Goal: Task Accomplishment & Management: Use online tool/utility

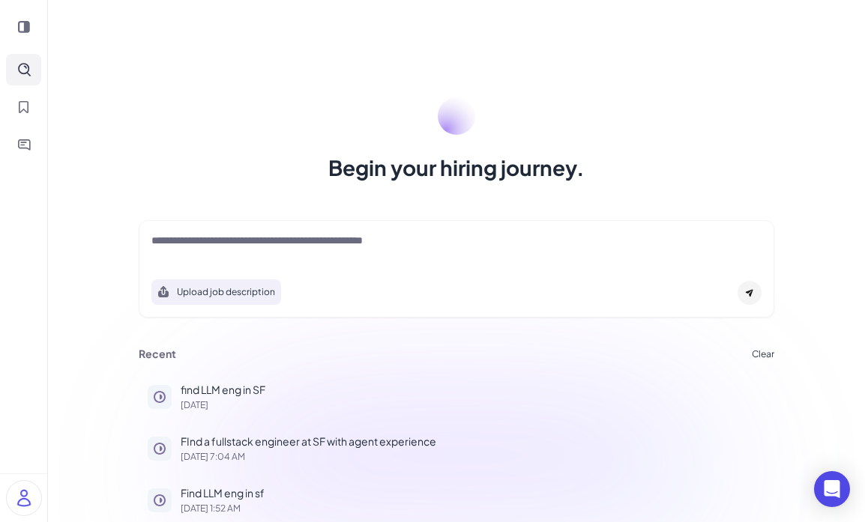
click at [409, 241] on textarea at bounding box center [456, 242] width 610 height 18
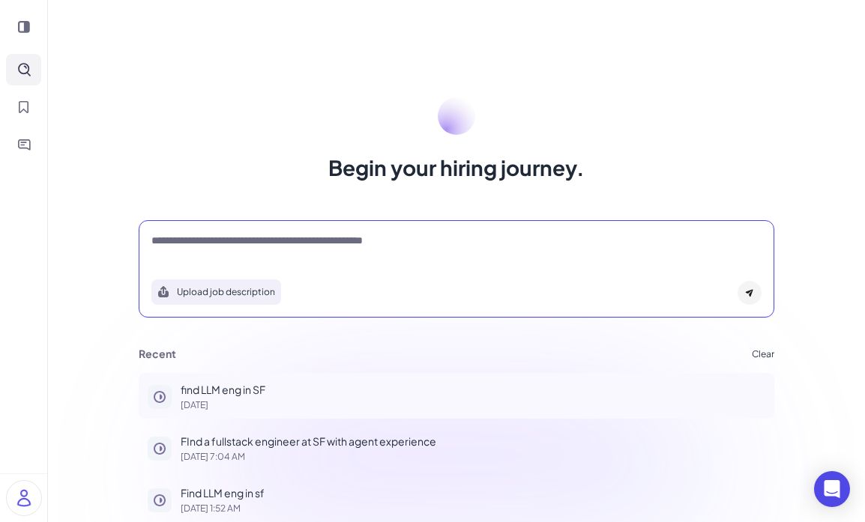
scroll to position [7, 0]
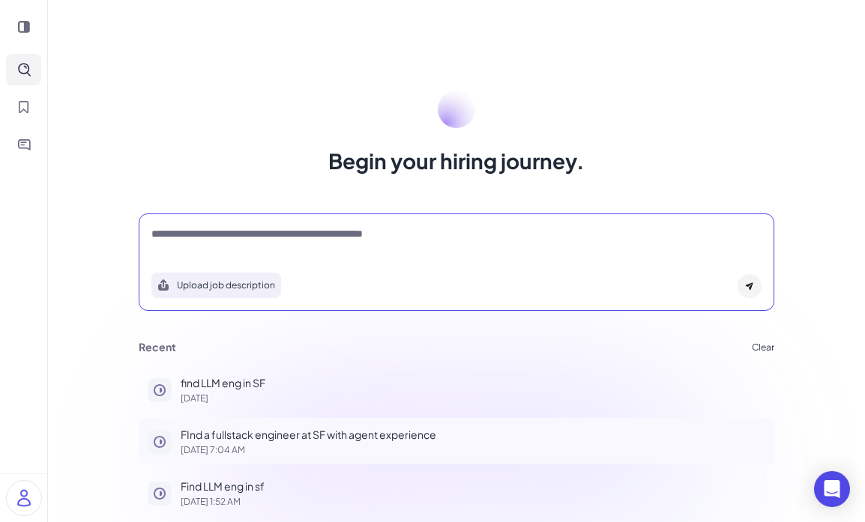
click at [319, 427] on p "FInd a fullstack engineer at SF with agent experience" at bounding box center [473, 435] width 585 height 16
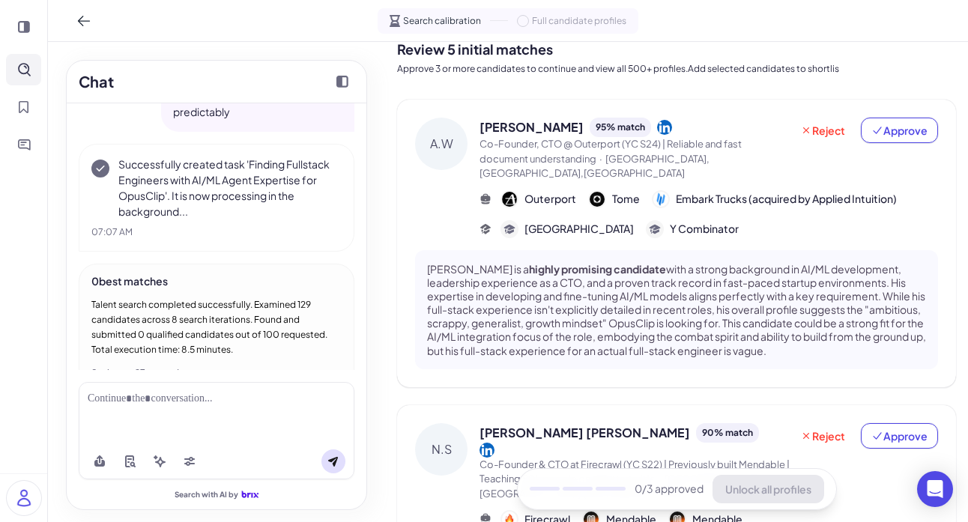
scroll to position [4, 0]
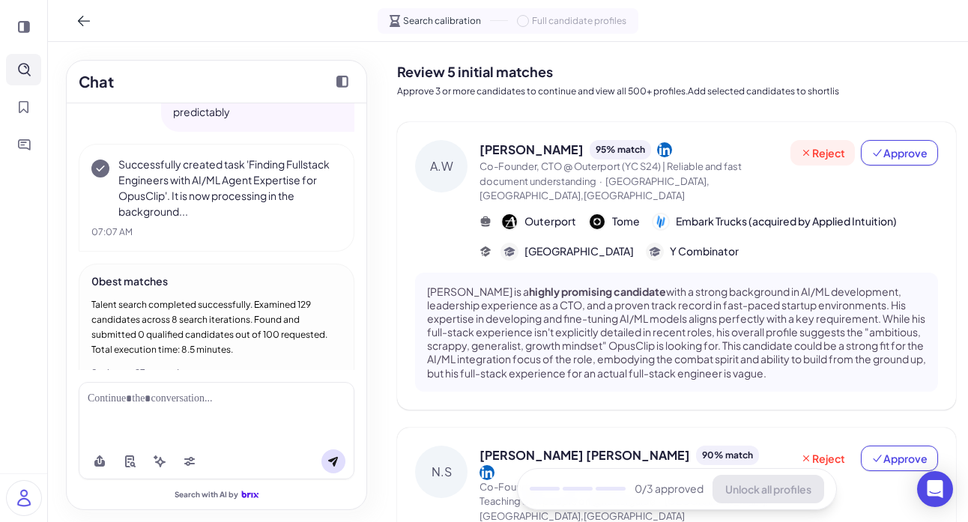
click at [824, 149] on span "Reject" at bounding box center [822, 152] width 45 height 15
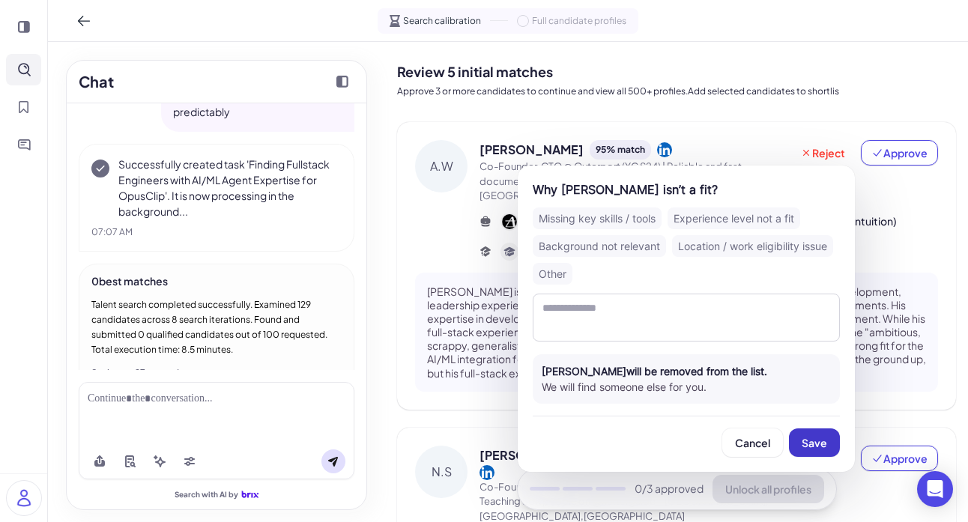
click at [817, 450] on button "Save" at bounding box center [814, 443] width 51 height 28
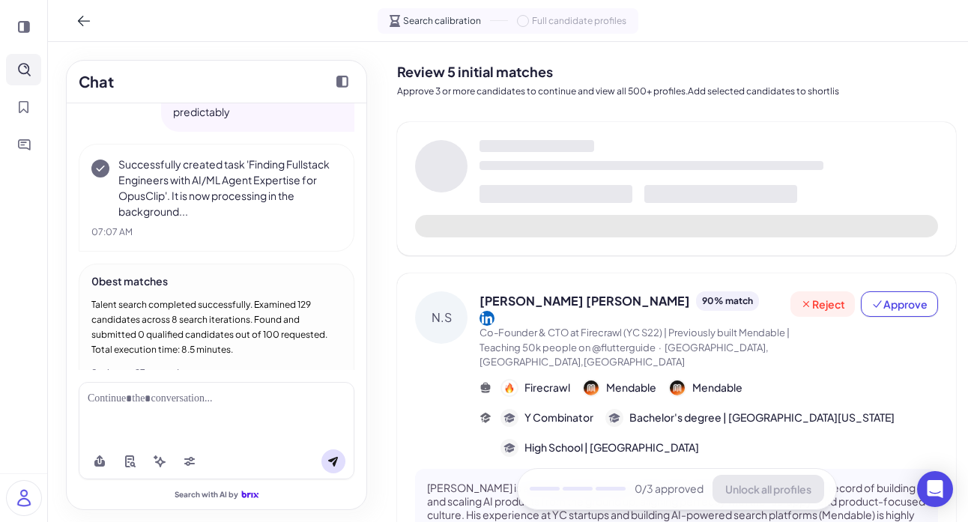
click at [821, 301] on span "Reject" at bounding box center [822, 304] width 45 height 15
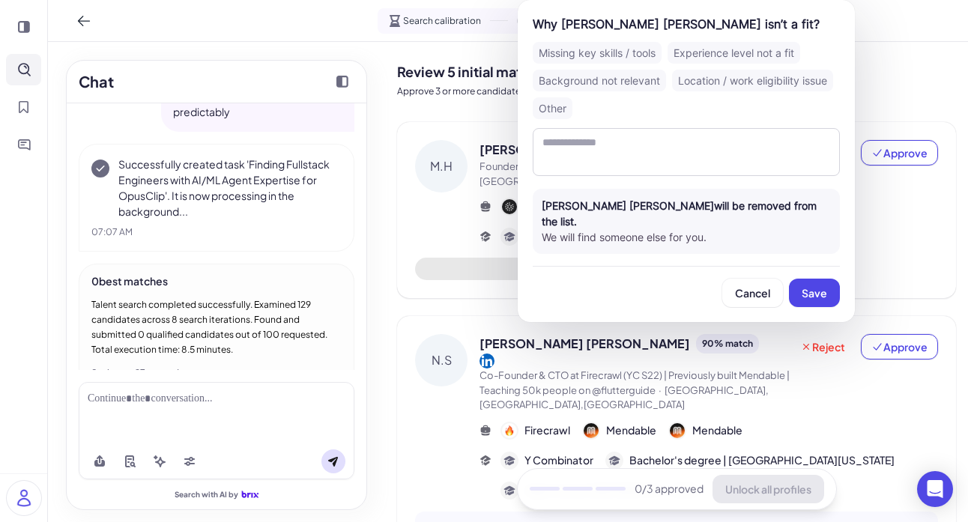
click at [649, 73] on div "Background not relevant" at bounding box center [599, 81] width 133 height 22
click at [821, 286] on span "Save" at bounding box center [814, 292] width 25 height 13
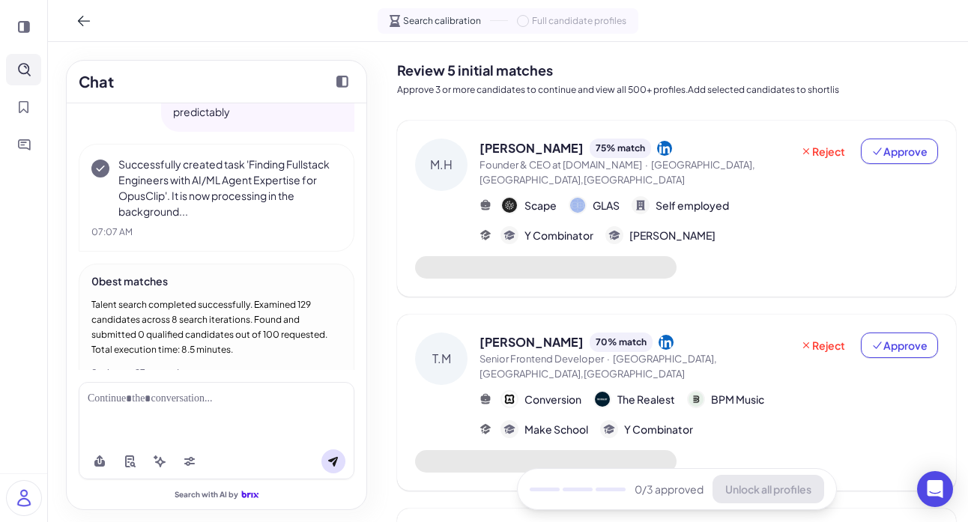
scroll to position [0, 0]
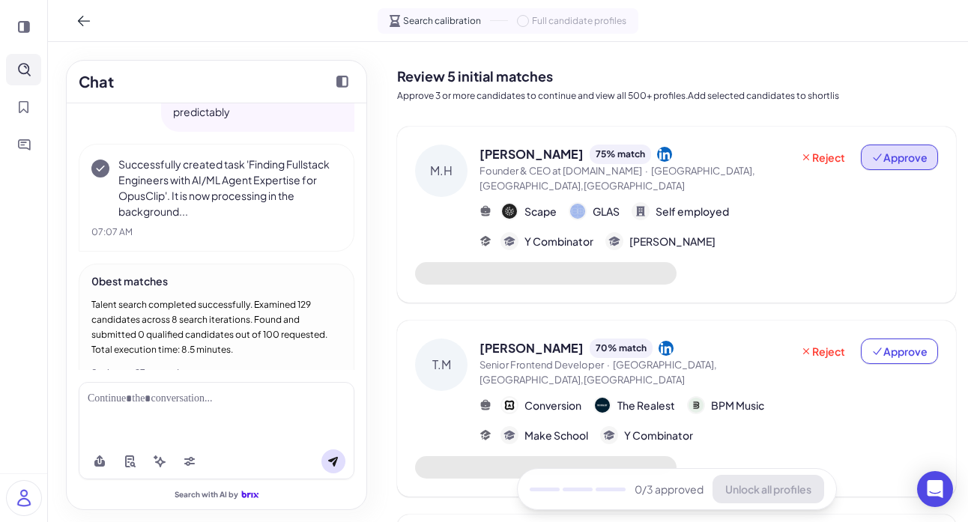
click at [864, 161] on span "Approve" at bounding box center [900, 157] width 56 height 15
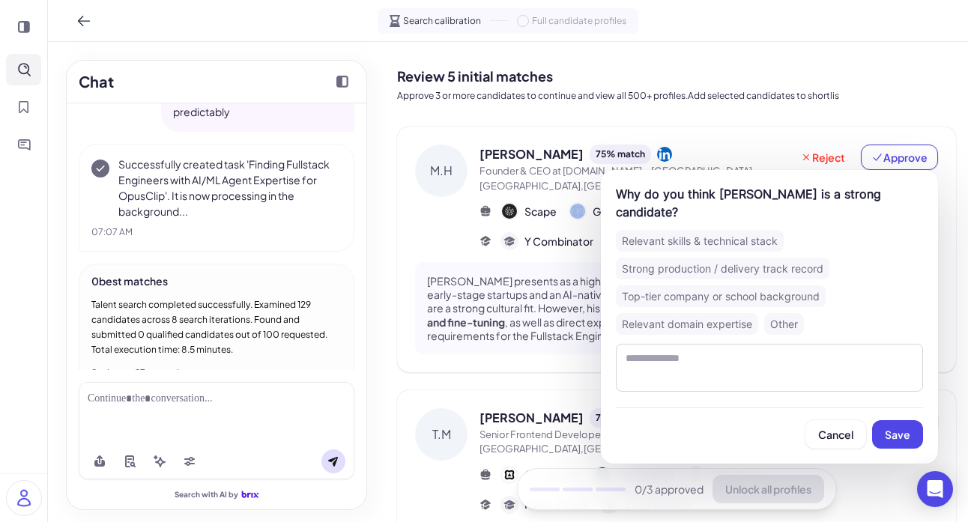
click at [730, 286] on div "Top-tier company or school background" at bounding box center [721, 297] width 210 height 22
click at [864, 432] on span "Save" at bounding box center [897, 434] width 25 height 13
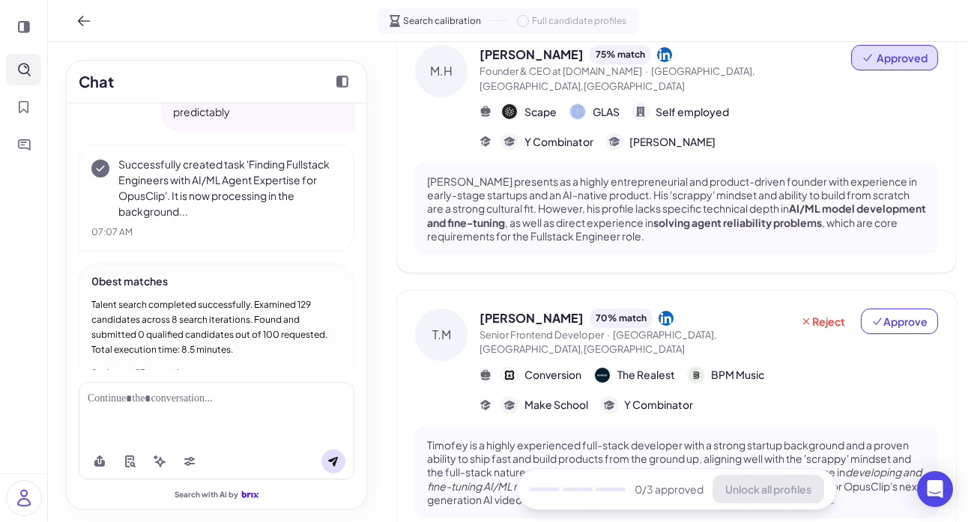
scroll to position [106, 0]
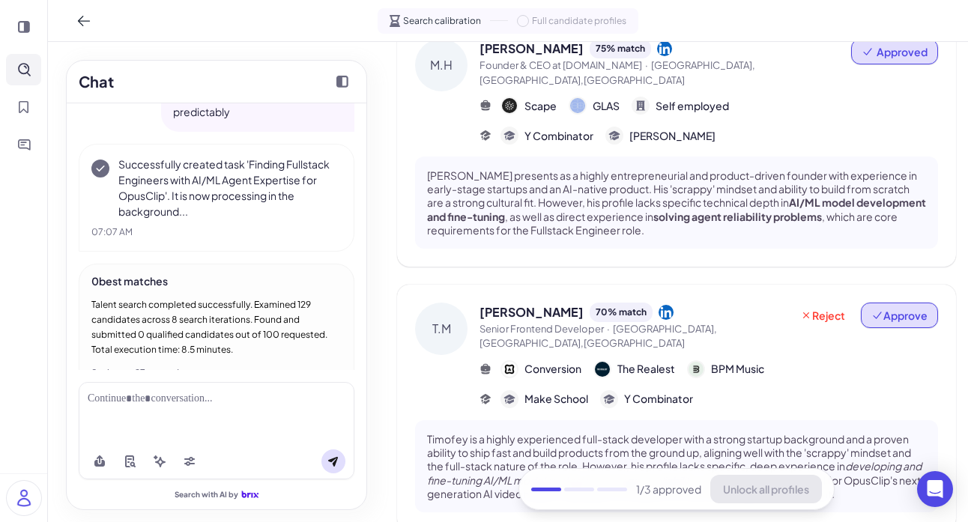
click at [864, 308] on span "Approve" at bounding box center [900, 315] width 56 height 15
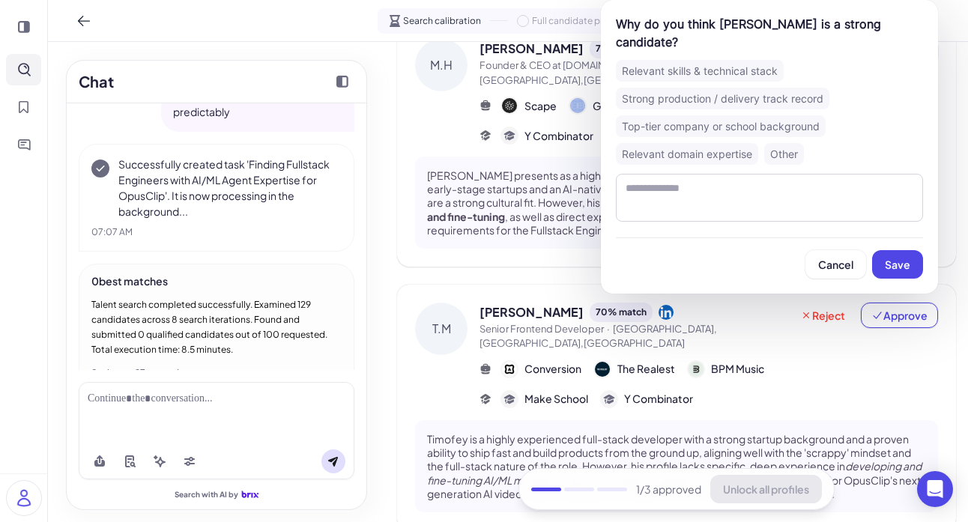
click at [733, 119] on div "Top-tier company or school background" at bounding box center [721, 126] width 210 height 22
click at [742, 94] on div "Strong production / delivery track record" at bounding box center [723, 99] width 214 height 22
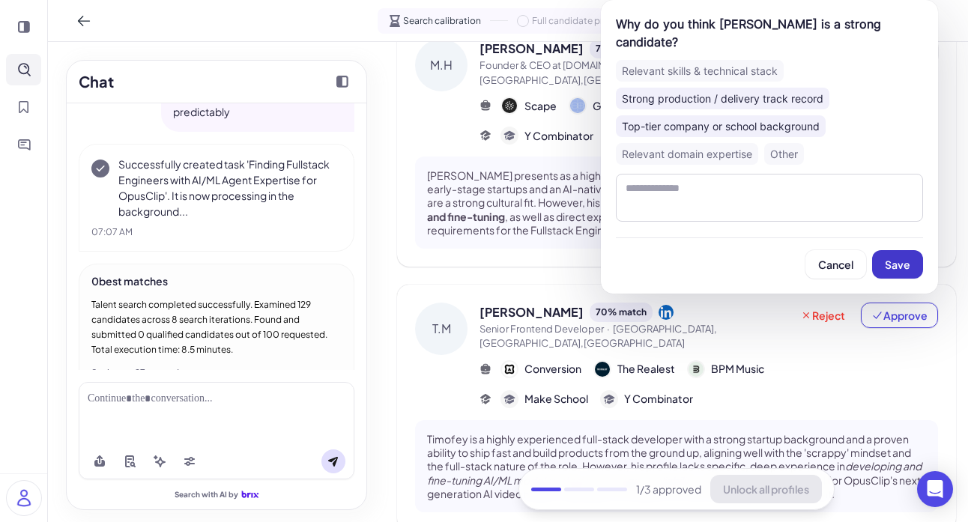
click at [864, 270] on span "Save" at bounding box center [897, 264] width 25 height 13
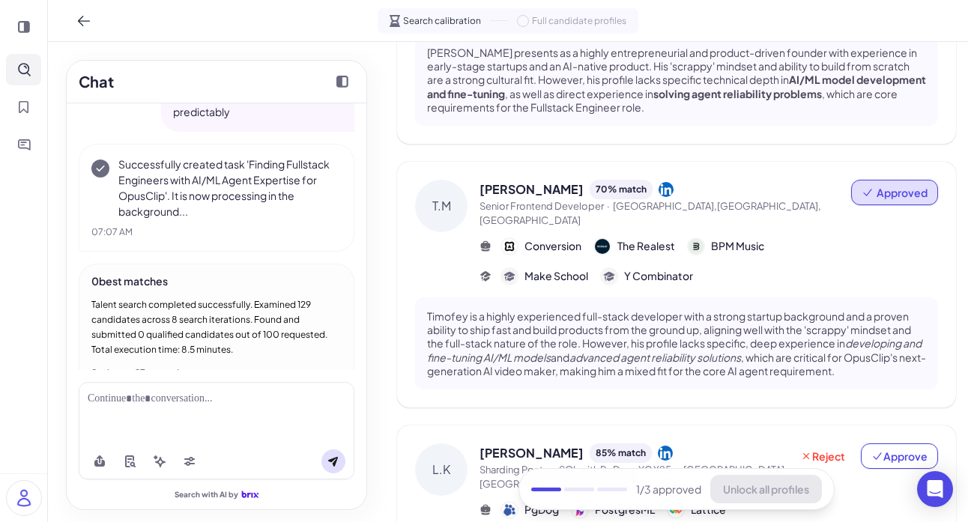
scroll to position [348, 0]
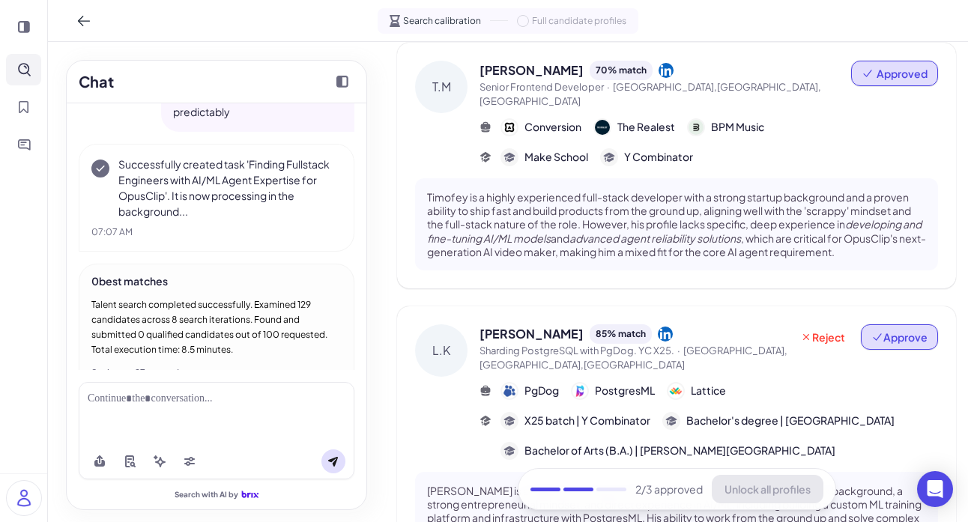
click at [864, 330] on span "Approve" at bounding box center [900, 337] width 56 height 15
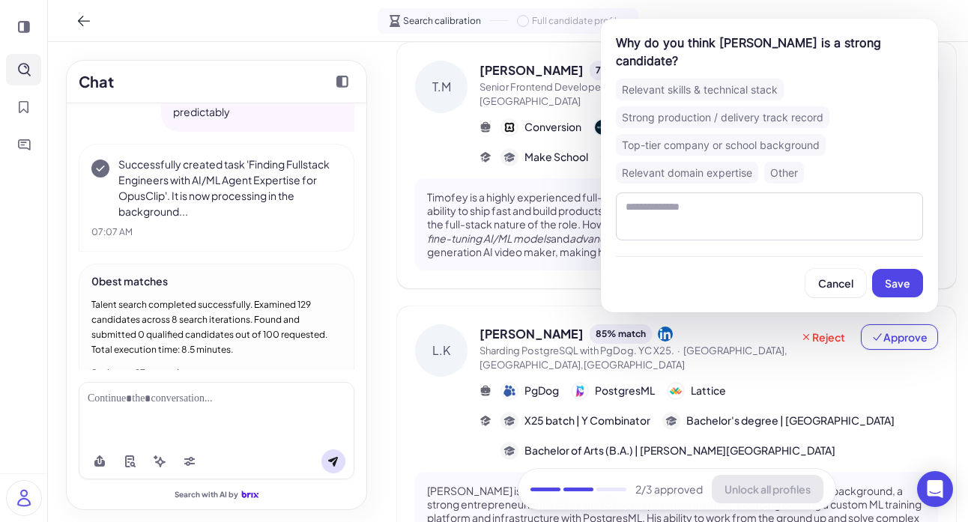
click at [795, 106] on div "Strong production / delivery track record" at bounding box center [723, 117] width 214 height 22
click at [864, 277] on span "Save" at bounding box center [897, 283] width 25 height 13
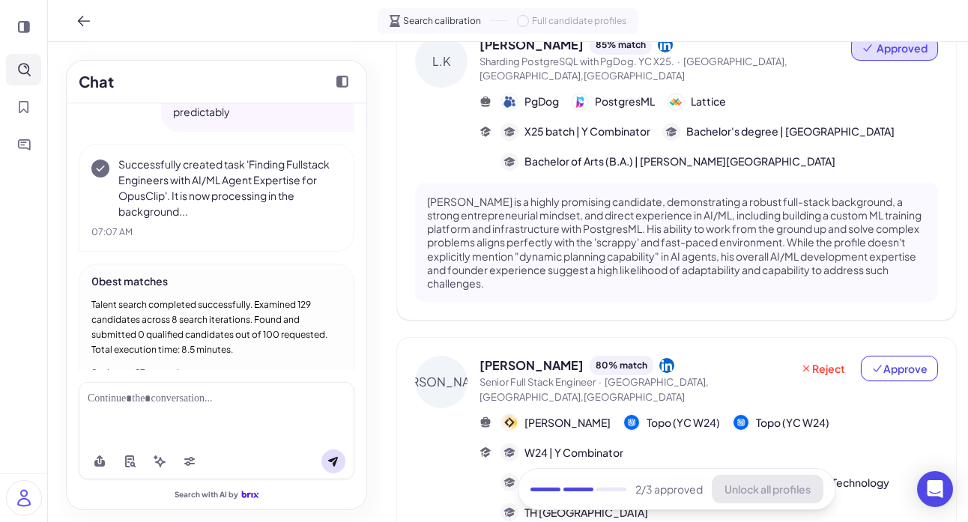
scroll to position [972, 0]
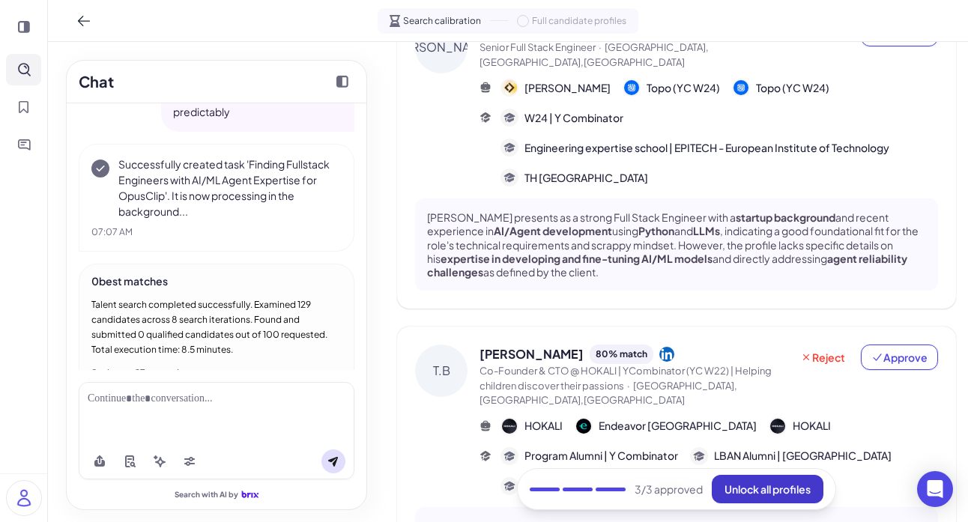
click at [796, 490] on span "Unlock all profiles" at bounding box center [768, 489] width 86 height 13
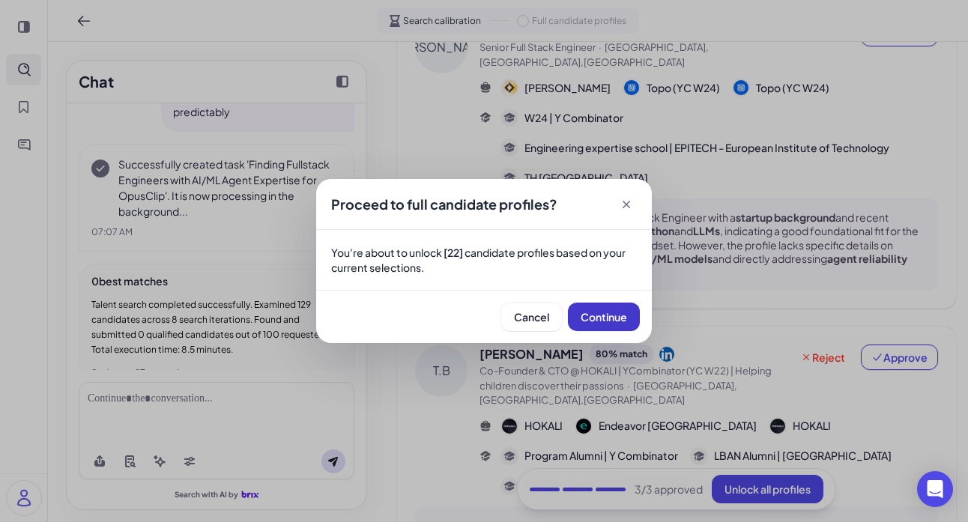
click at [603, 311] on span "Continue" at bounding box center [604, 316] width 46 height 13
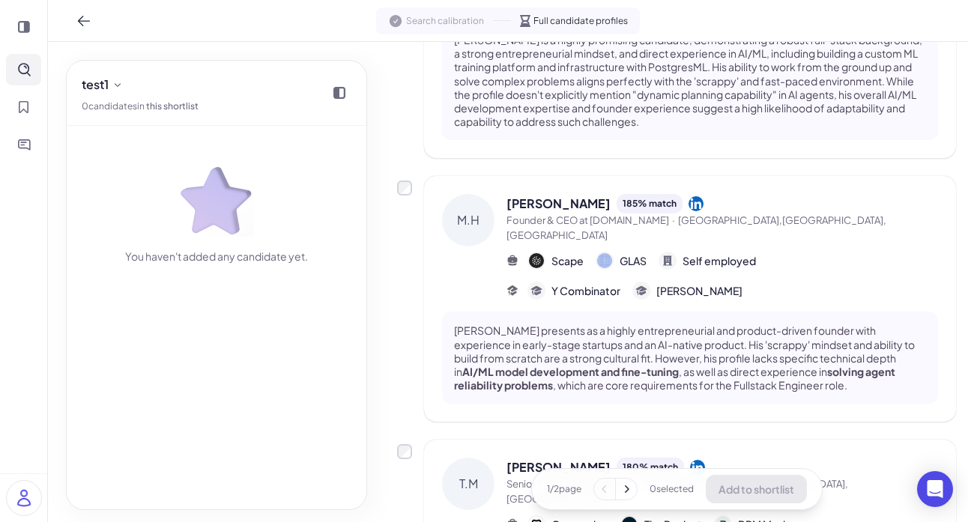
scroll to position [0, 0]
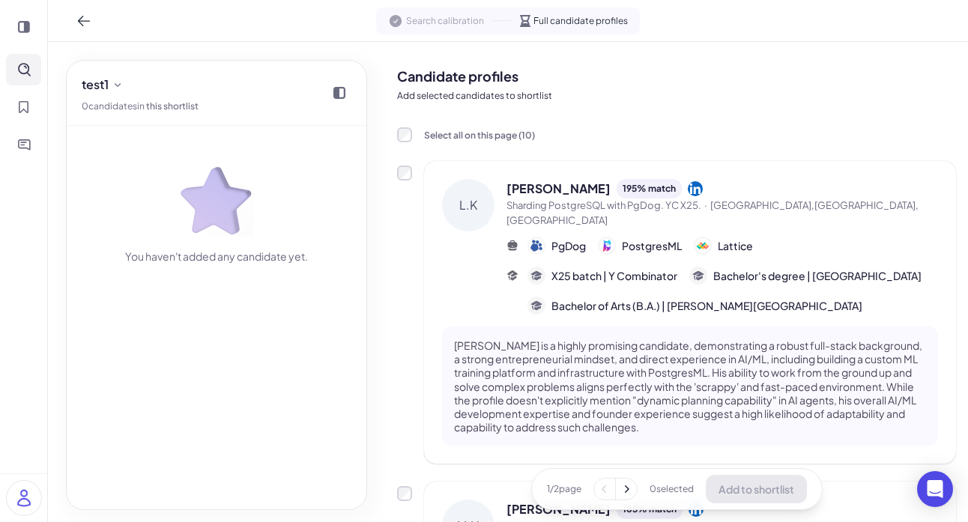
click at [624, 491] on icon at bounding box center [626, 489] width 15 height 15
click at [614, 494] on button at bounding box center [605, 489] width 21 height 21
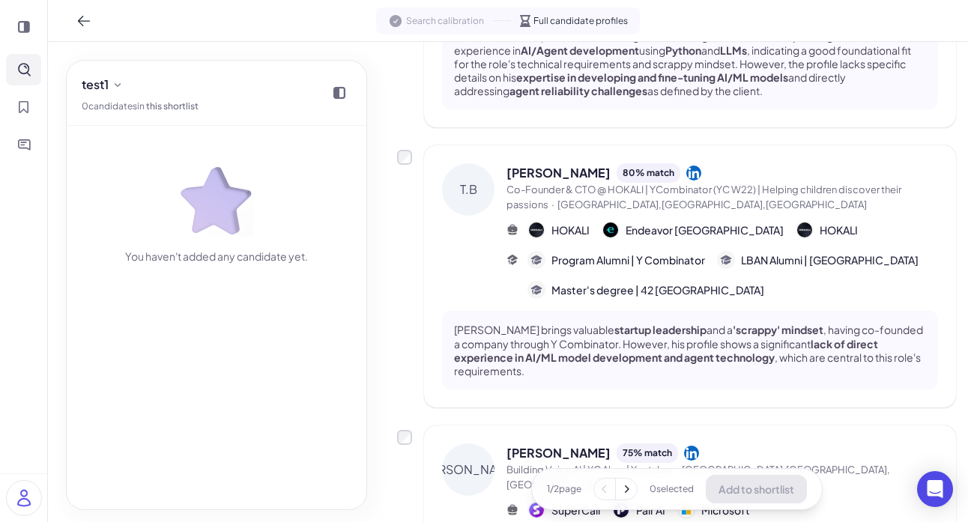
scroll to position [953, 0]
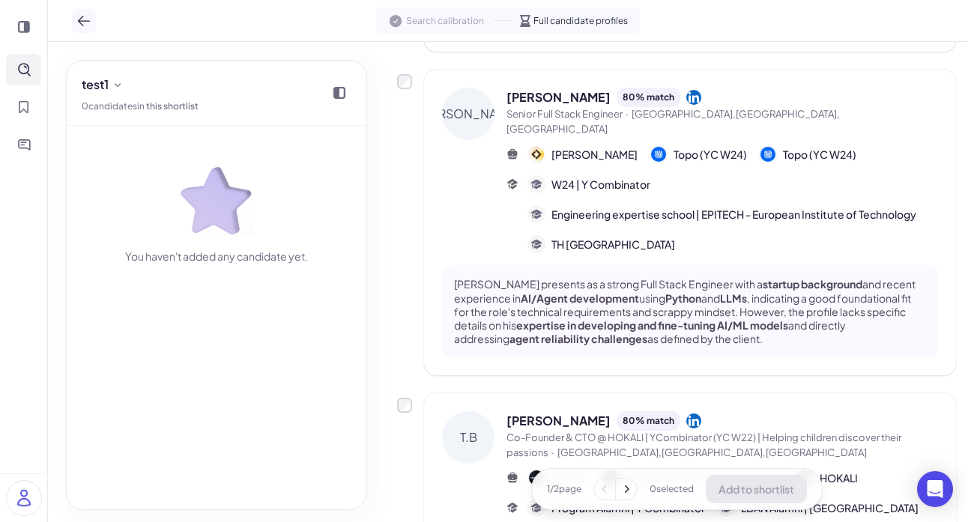
click at [82, 13] on icon at bounding box center [83, 20] width 15 height 15
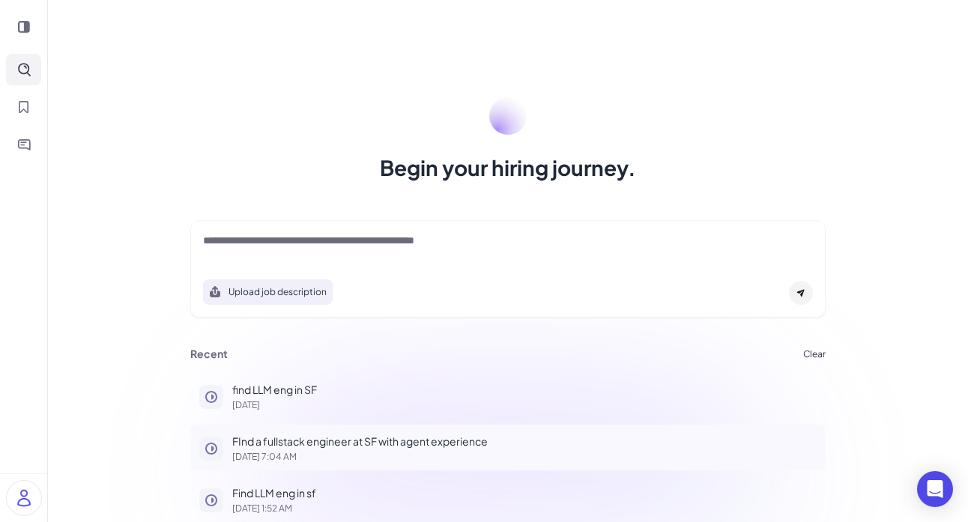
click at [310, 459] on p "[DATE] 7:04 AM" at bounding box center [524, 457] width 585 height 9
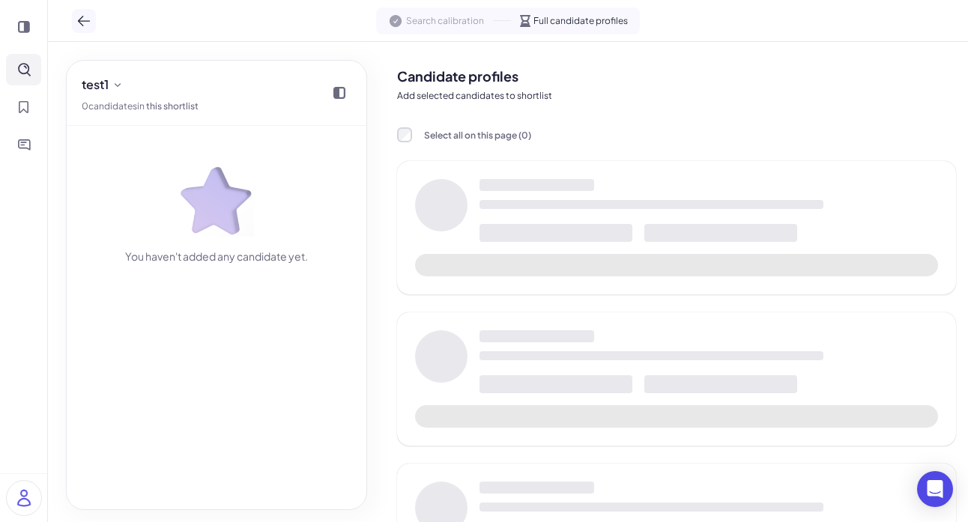
click at [80, 21] on icon at bounding box center [83, 20] width 15 height 15
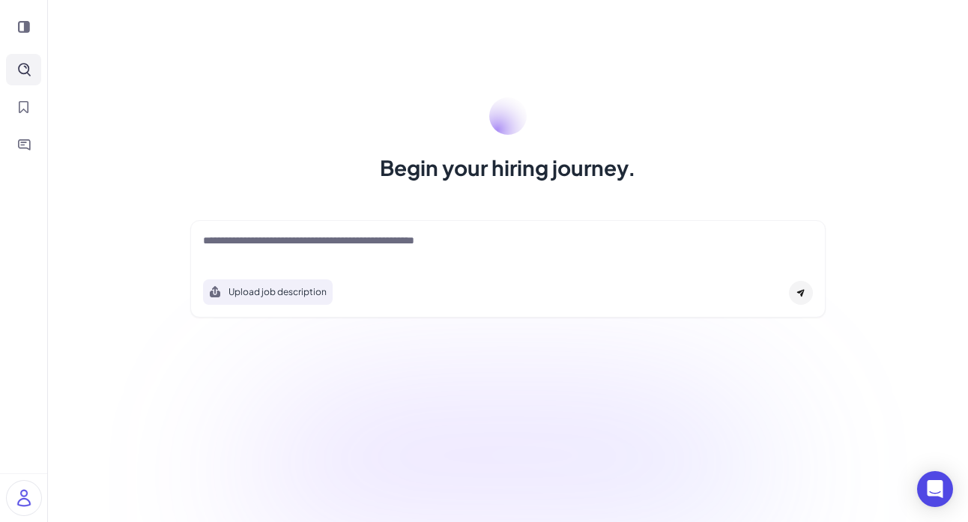
click at [384, 262] on div at bounding box center [508, 248] width 610 height 30
click at [384, 244] on textarea at bounding box center [508, 242] width 610 height 18
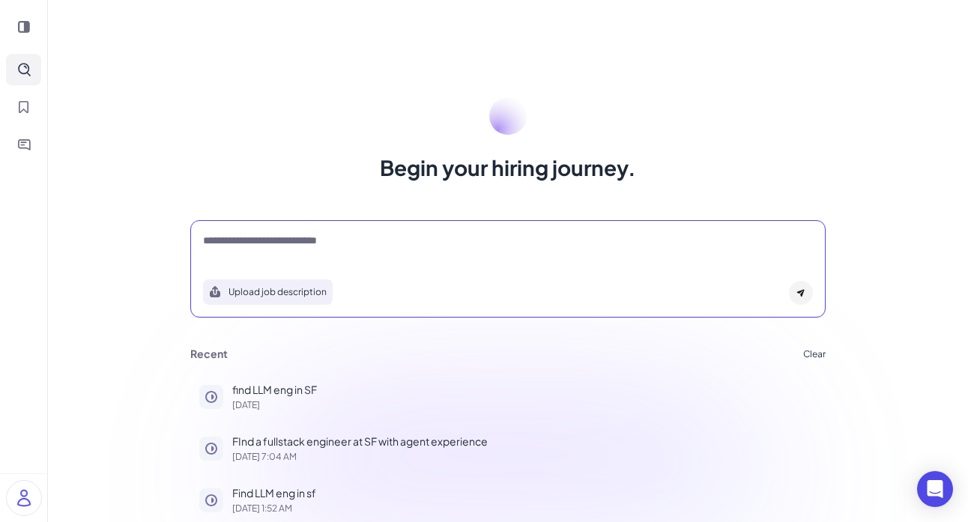
type textarea "**********"
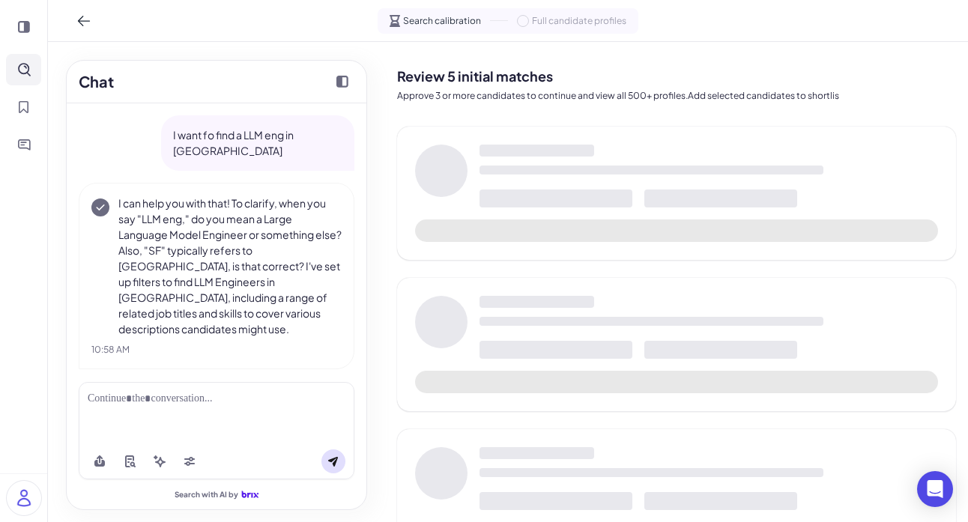
click at [166, 402] on div at bounding box center [217, 399] width 258 height 16
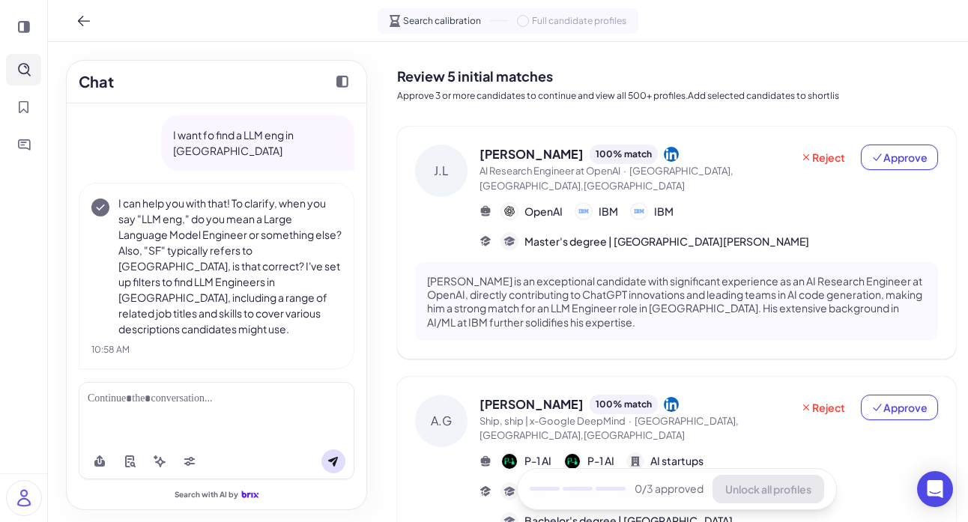
click at [292, 396] on div at bounding box center [217, 399] width 258 height 16
click at [204, 400] on div at bounding box center [217, 399] width 258 height 16
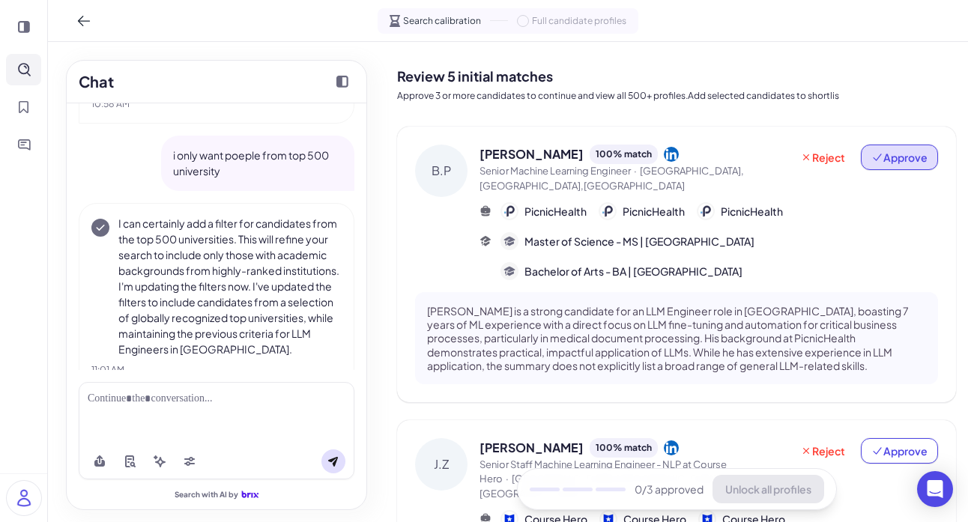
click at [864, 163] on span "Approve" at bounding box center [900, 157] width 56 height 15
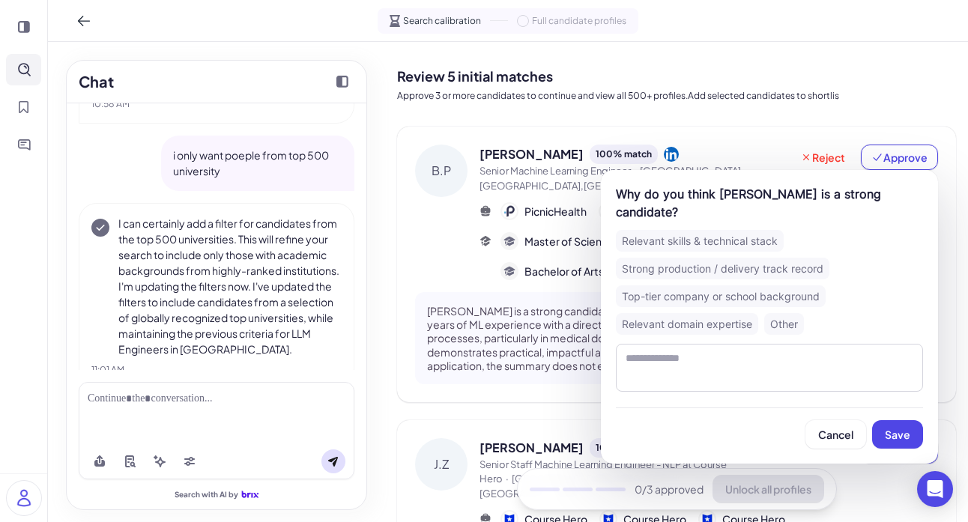
click at [747, 253] on div "Relevant skills & technical stack Strong production / delivery track record Top…" at bounding box center [769, 282] width 307 height 105
click at [743, 244] on div "Relevant skills & technical stack" at bounding box center [700, 241] width 168 height 22
click at [864, 437] on span "Save" at bounding box center [897, 434] width 25 height 13
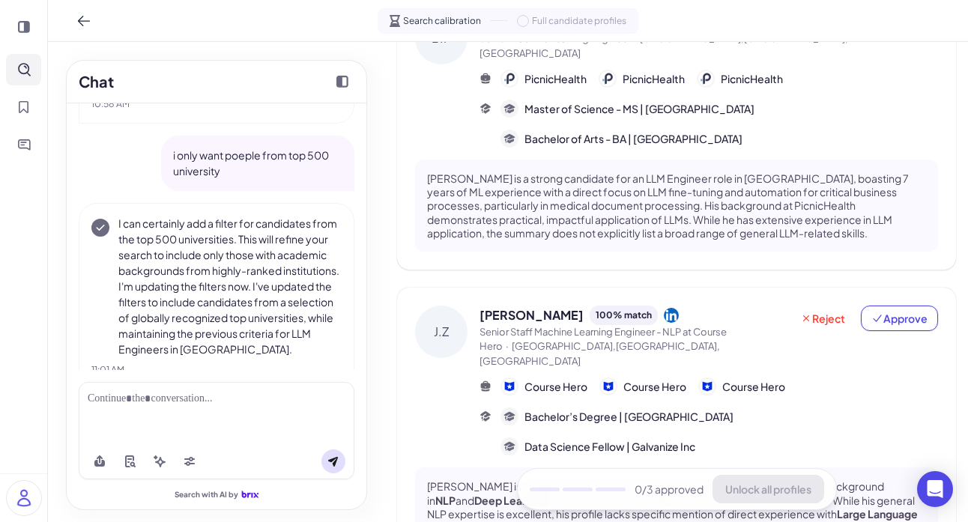
scroll to position [295, 0]
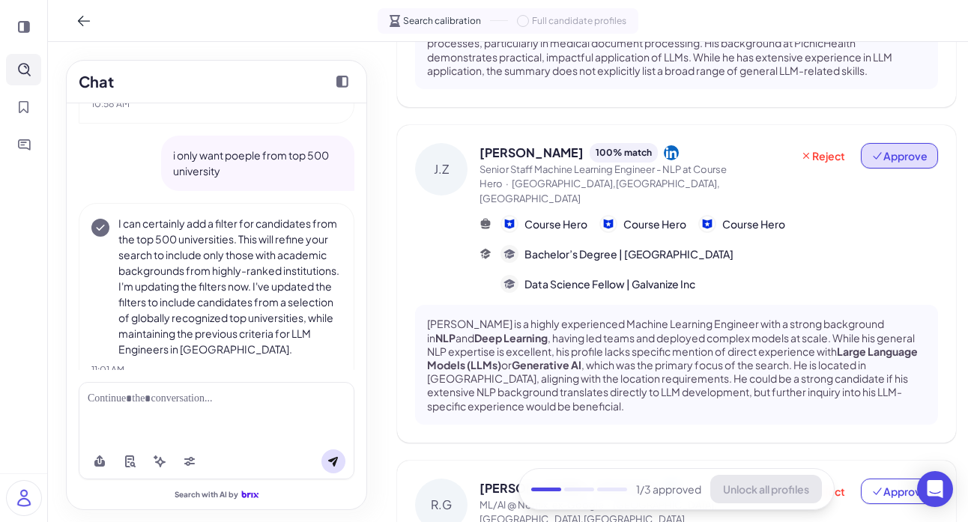
click at [864, 148] on span "Approve" at bounding box center [900, 155] width 56 height 15
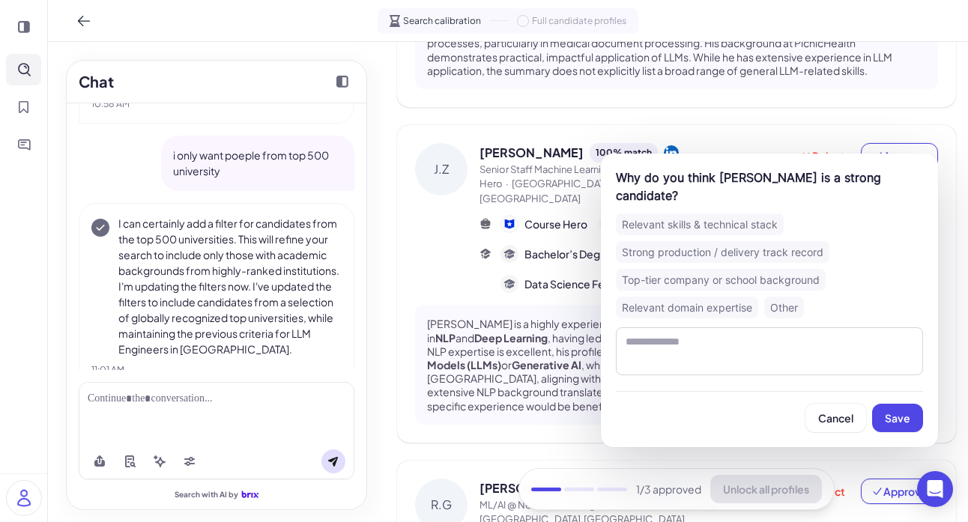
click at [742, 297] on div "Relevant domain expertise" at bounding box center [687, 308] width 142 height 22
click at [864, 411] on span "Save" at bounding box center [897, 417] width 25 height 13
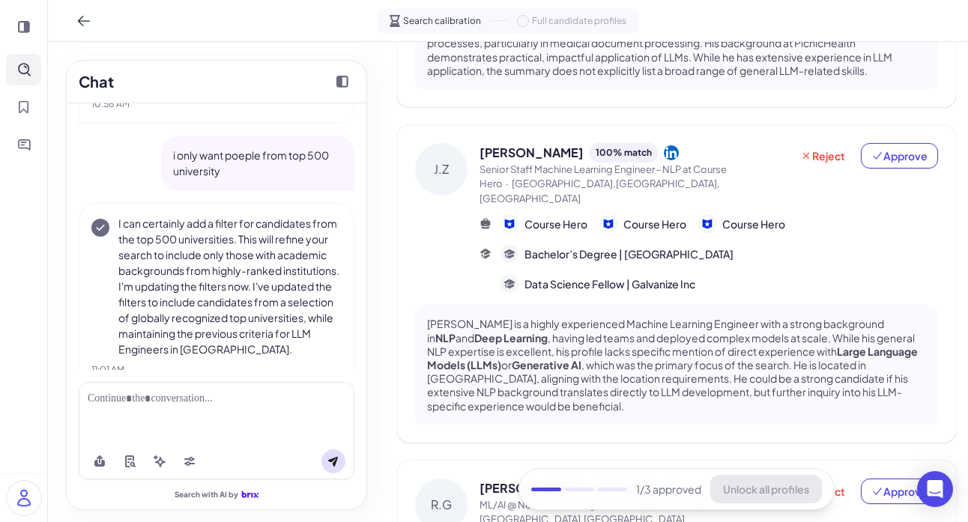
scroll to position [477, 0]
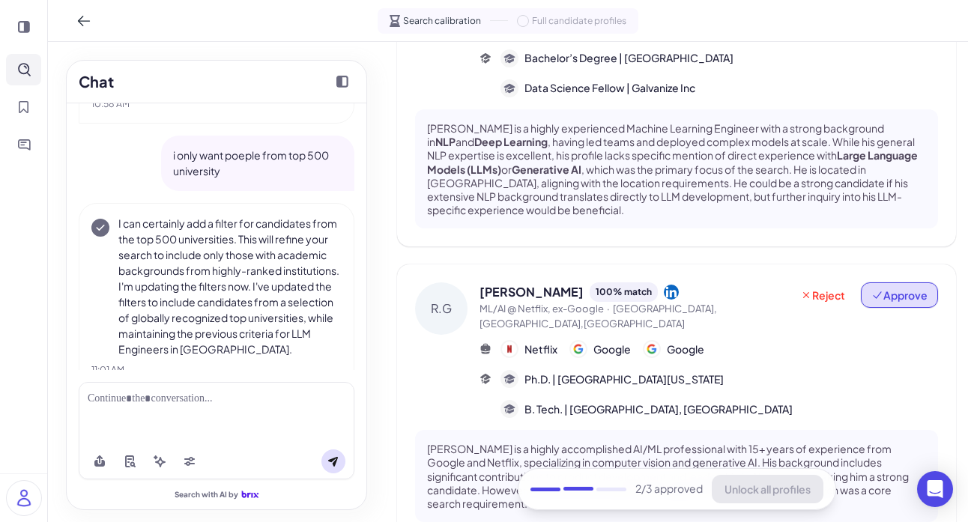
click at [864, 288] on span "Approve" at bounding box center [900, 295] width 56 height 15
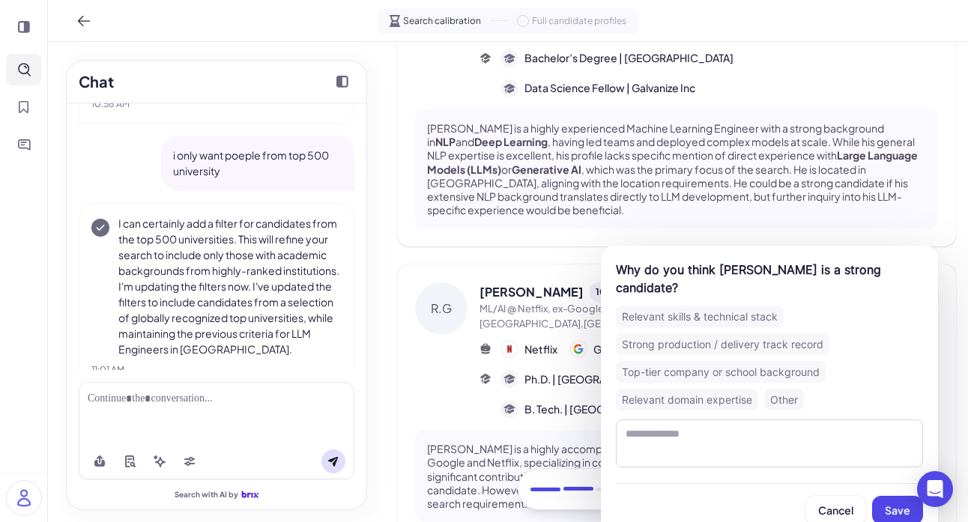
click at [693, 361] on div "Top-tier company or school background" at bounding box center [721, 372] width 210 height 22
click at [864, 496] on button "Save" at bounding box center [897, 510] width 51 height 28
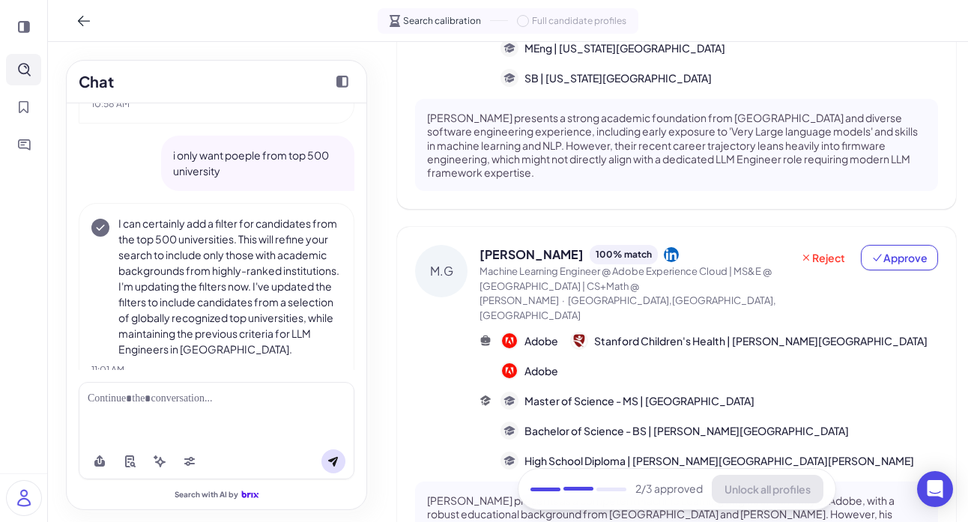
scroll to position [1188, 0]
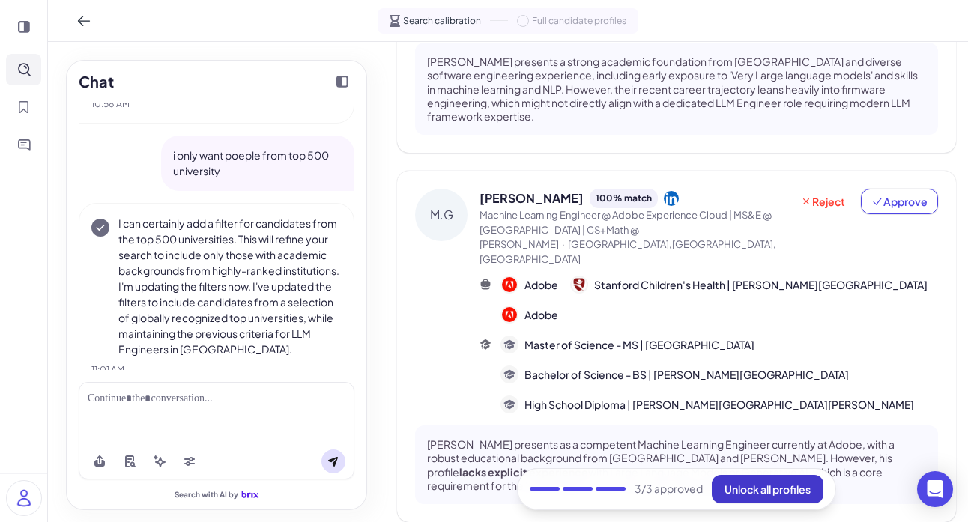
click at [747, 490] on span "Unlock all profiles" at bounding box center [768, 489] width 86 height 13
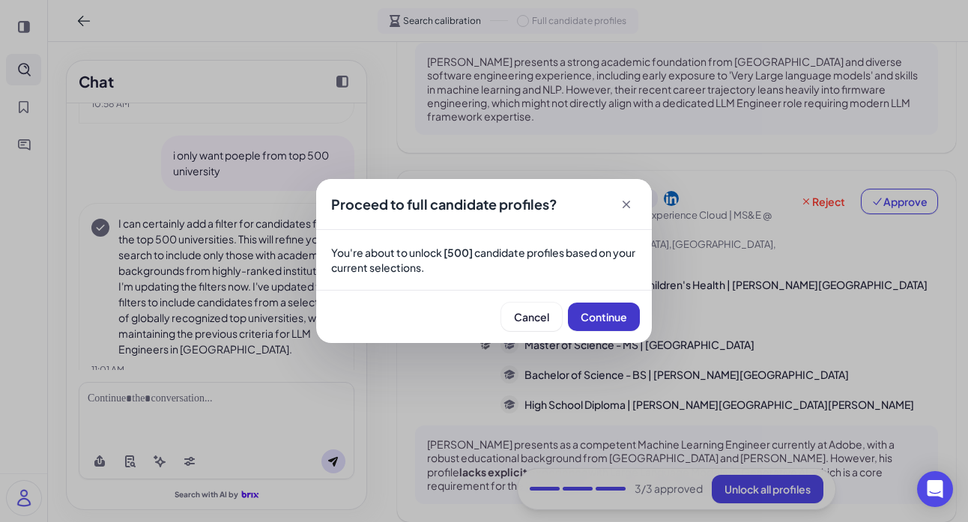
click at [622, 328] on button "Continue" at bounding box center [604, 317] width 72 height 28
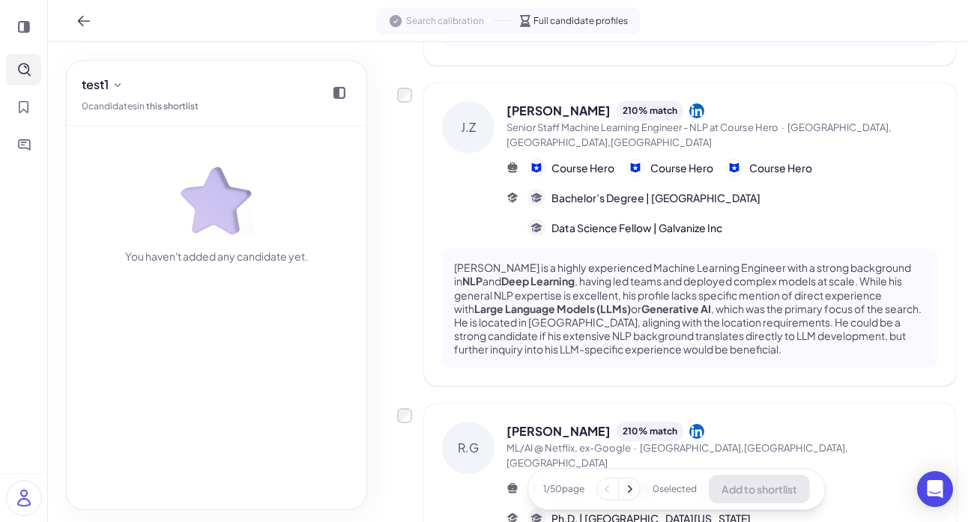
scroll to position [0, 0]
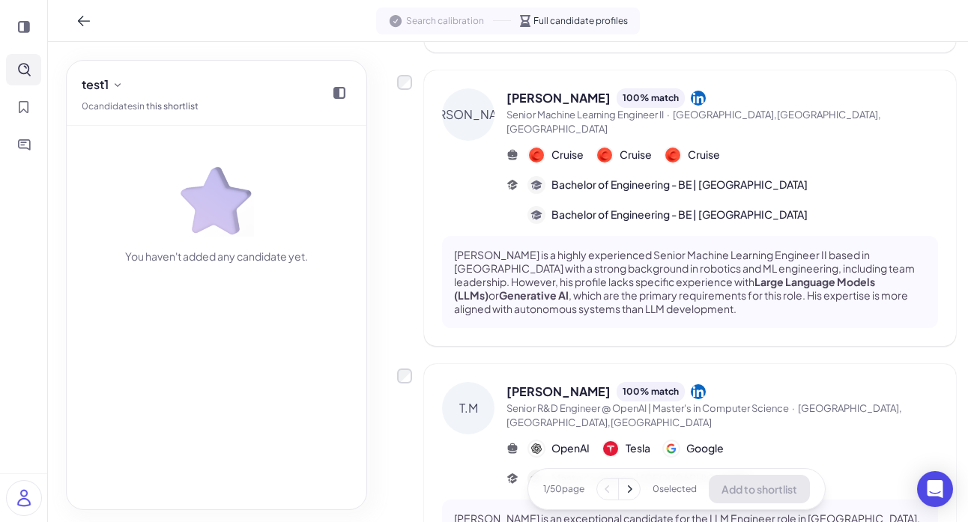
click at [626, 486] on icon at bounding box center [629, 489] width 15 height 15
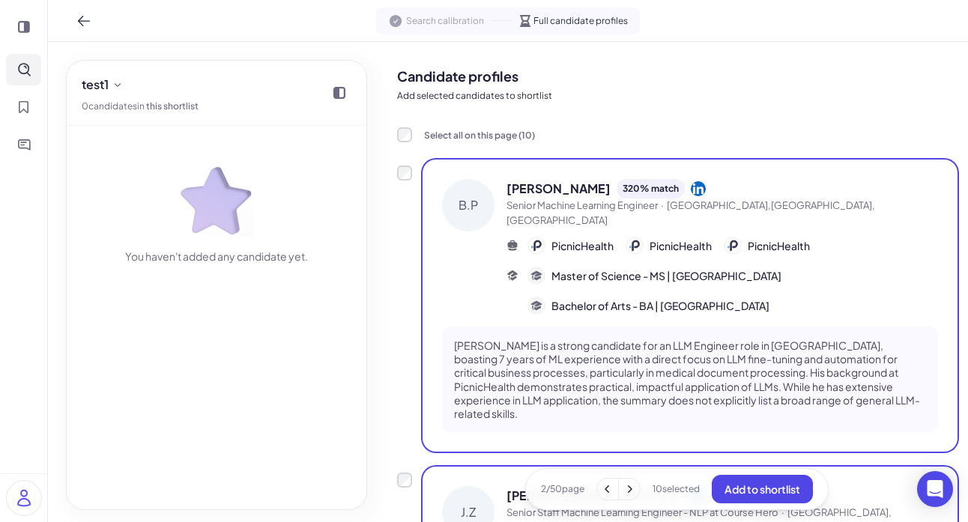
click at [624, 490] on icon at bounding box center [629, 489] width 15 height 15
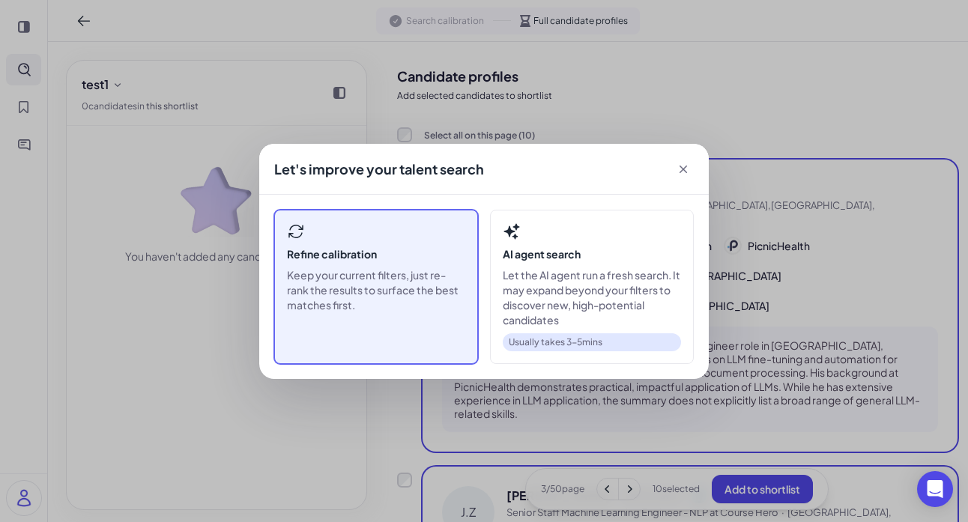
click at [429, 306] on p "Keep your current filters, just re-rank the results to surface the best matches…" at bounding box center [376, 290] width 178 height 45
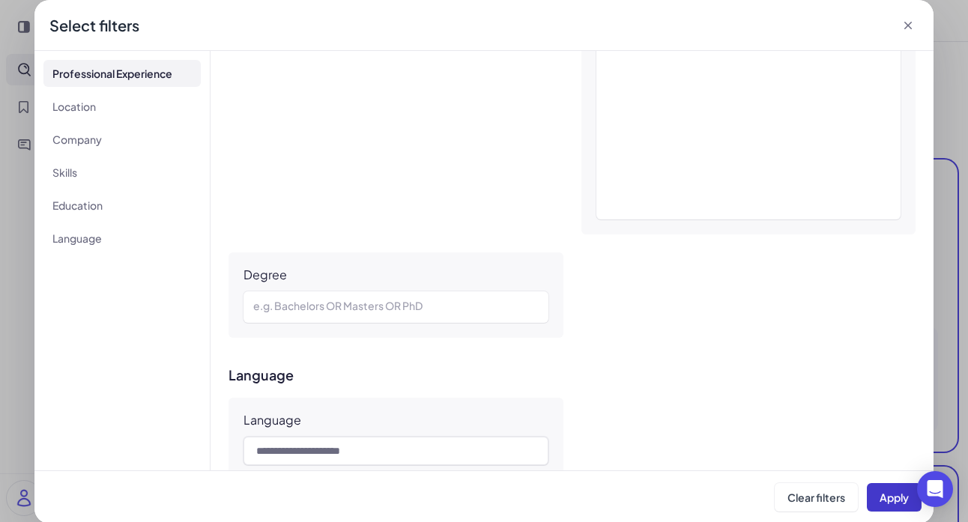
scroll to position [2143, 0]
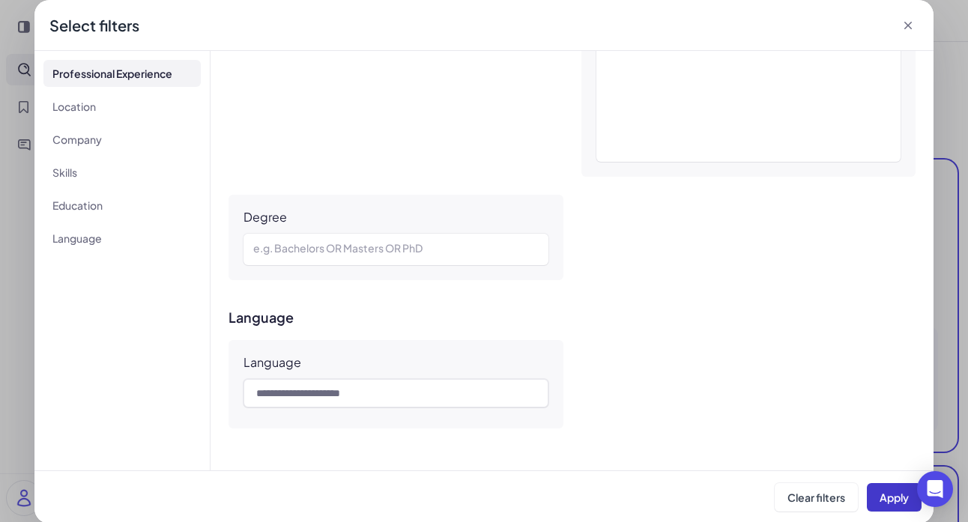
click at [864, 507] on button "Apply" at bounding box center [894, 497] width 55 height 28
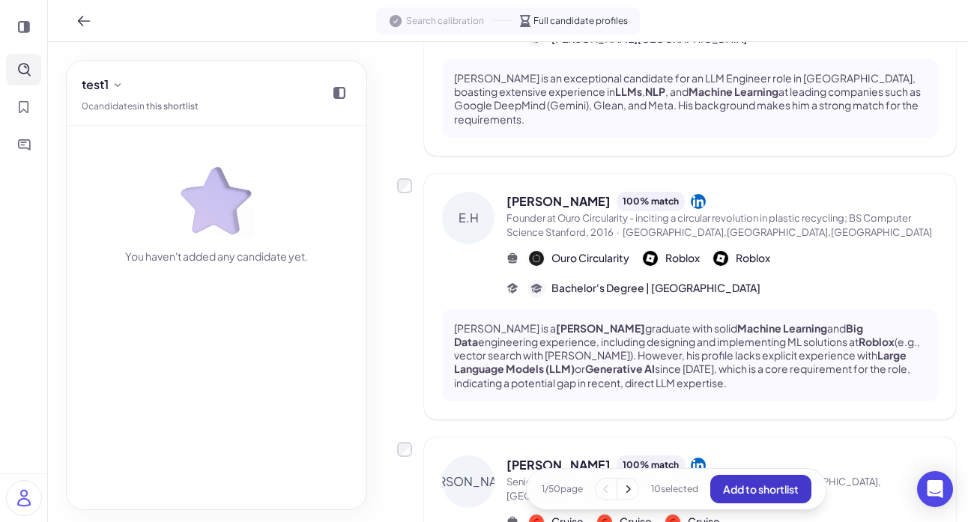
scroll to position [2256, 0]
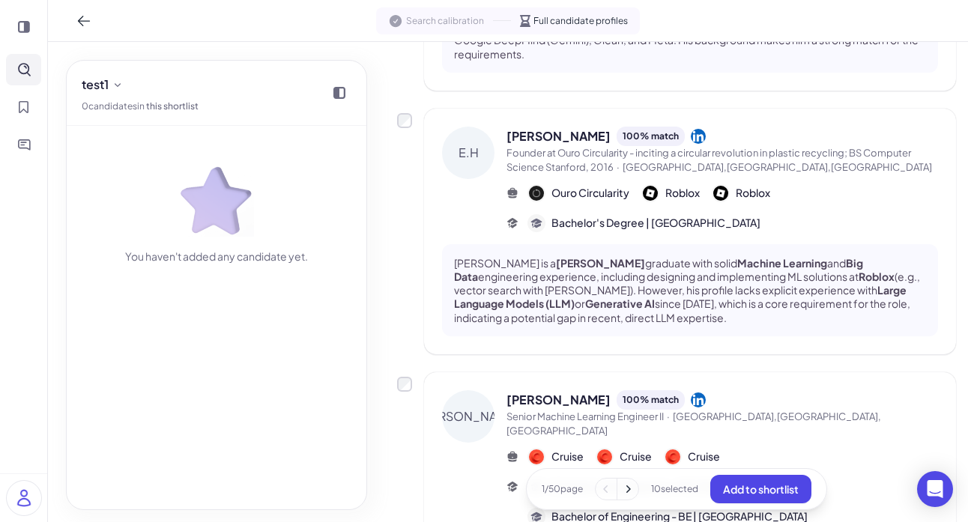
click at [630, 491] on icon at bounding box center [628, 489] width 15 height 15
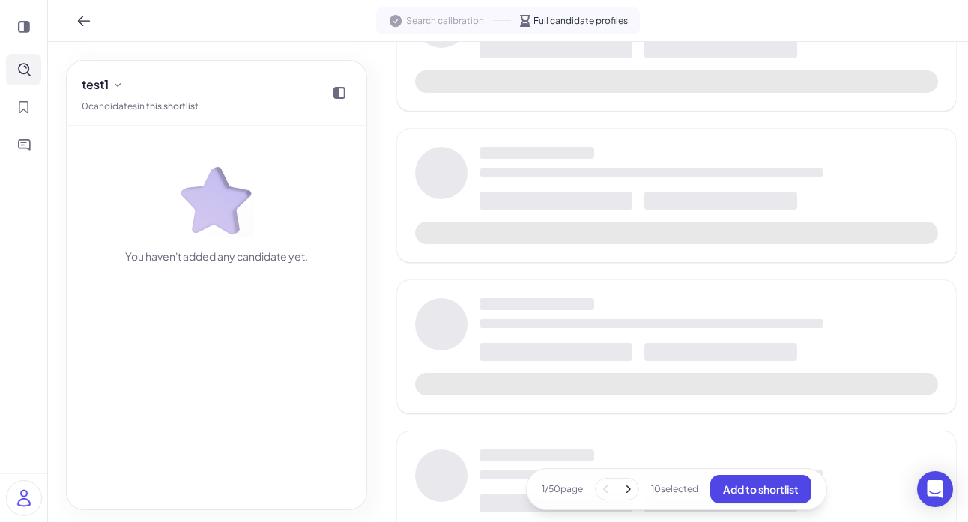
scroll to position [0, 0]
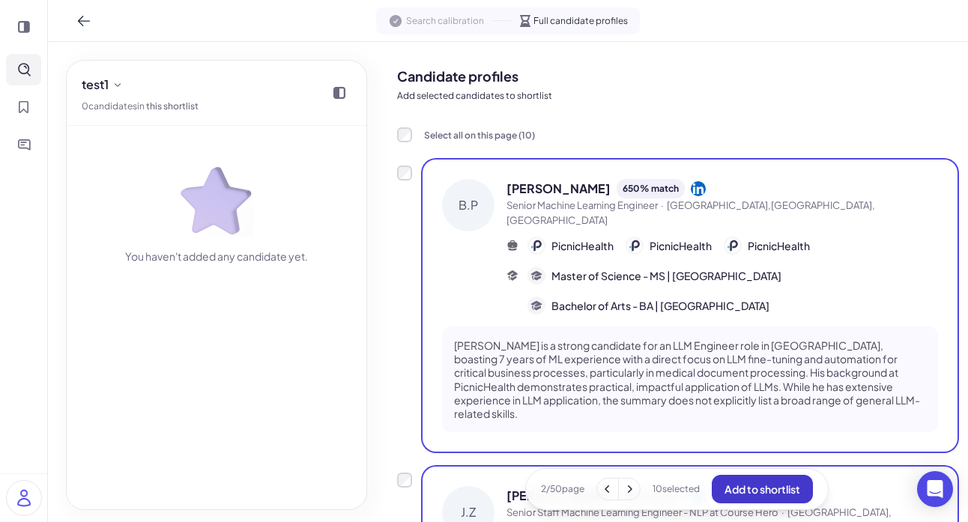
click at [793, 501] on button "Add to shortlist" at bounding box center [762, 489] width 101 height 28
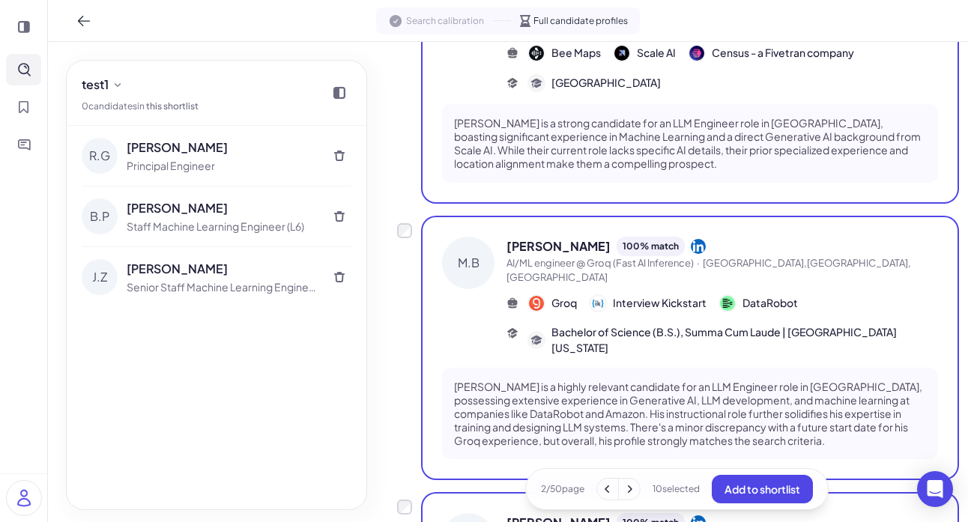
scroll to position [2510, 0]
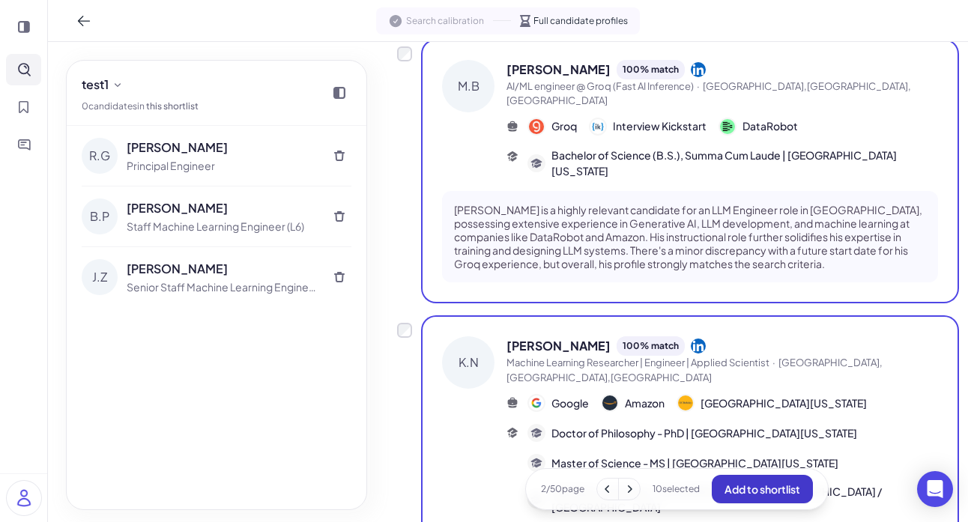
click at [789, 495] on button "Add to shortlist" at bounding box center [762, 489] width 101 height 28
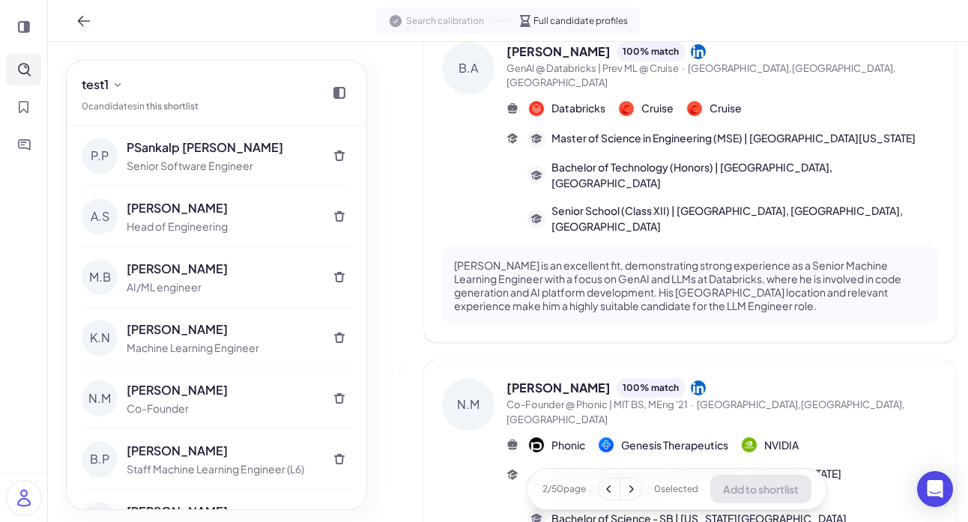
click at [634, 493] on icon at bounding box center [631, 489] width 15 height 15
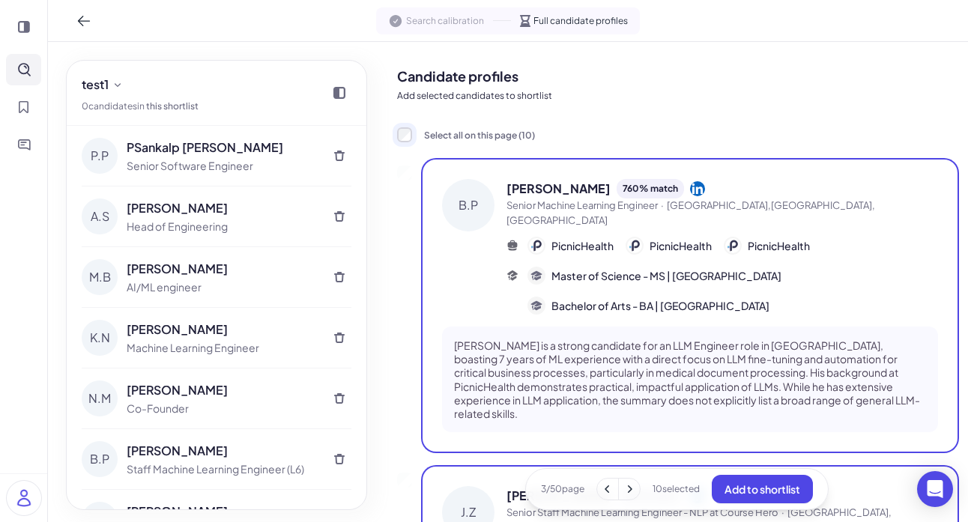
scroll to position [265, 0]
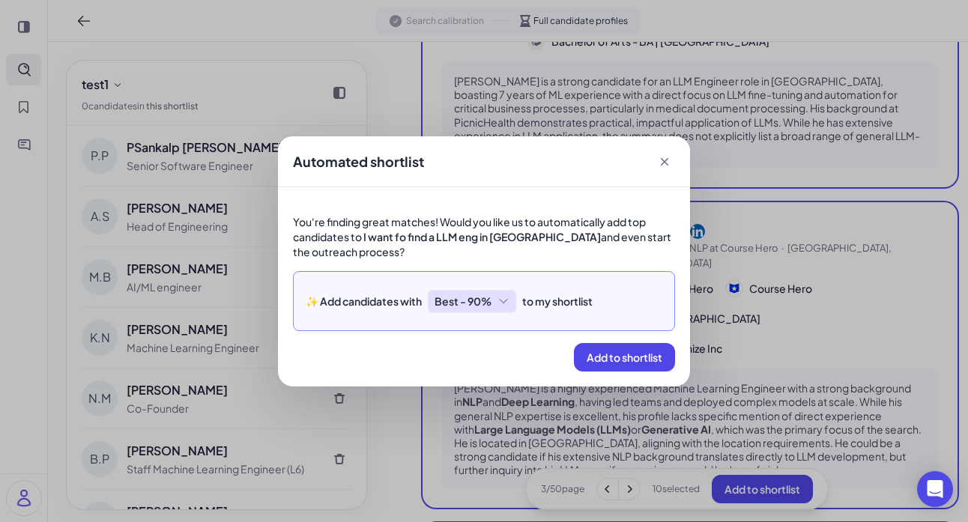
click at [507, 302] on icon at bounding box center [504, 301] width 12 height 12
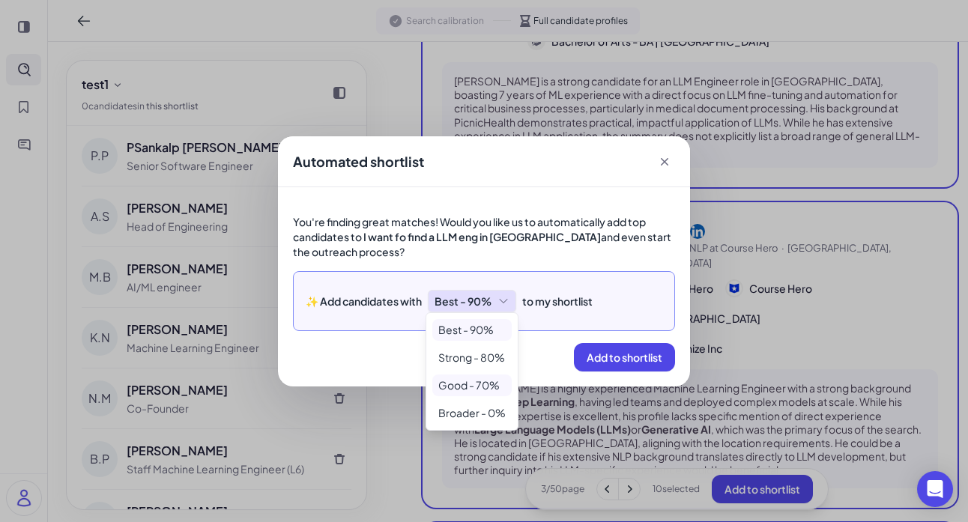
click at [494, 387] on li "Good - 70%" at bounding box center [471, 386] width 79 height 22
click at [484, 387] on li "Good - 70%" at bounding box center [474, 386] width 79 height 22
click at [631, 360] on span "Add to shortlist" at bounding box center [625, 357] width 76 height 13
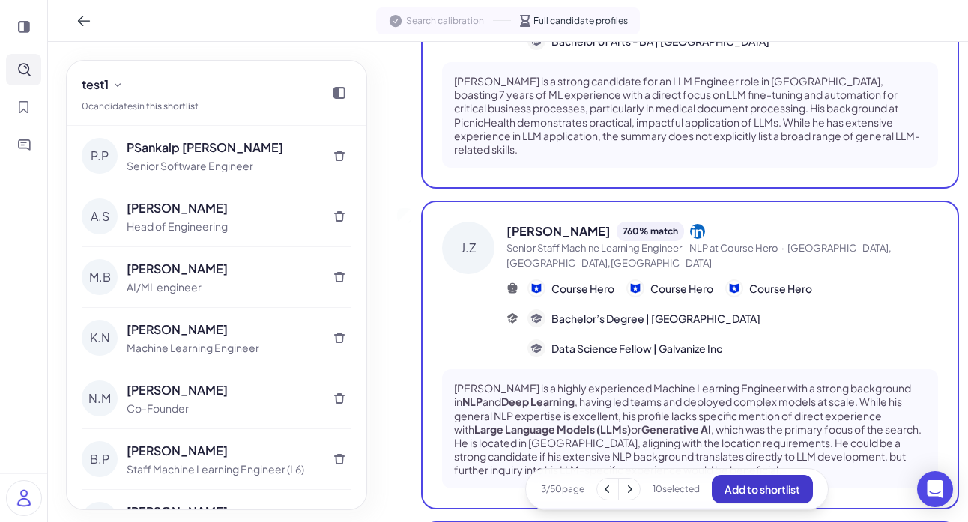
click at [734, 488] on span "Add to shortlist" at bounding box center [763, 489] width 76 height 13
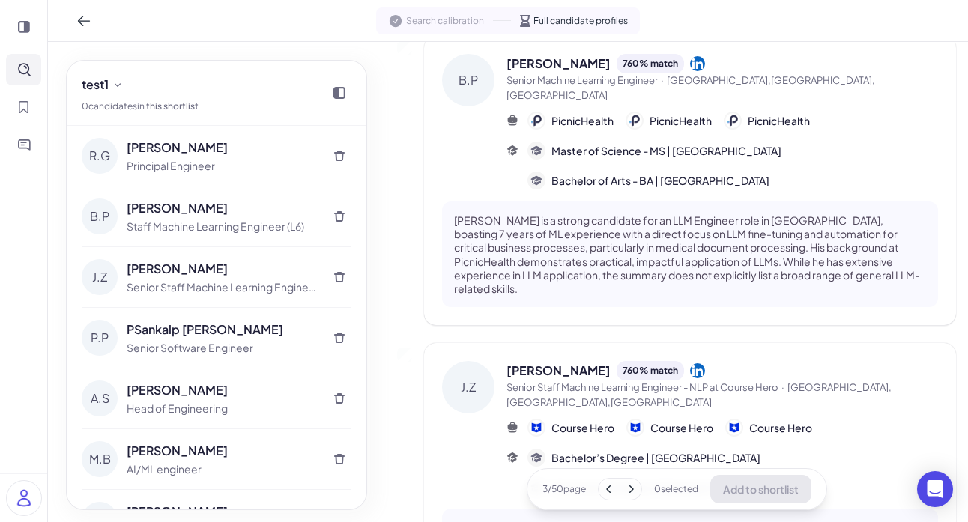
scroll to position [0, 0]
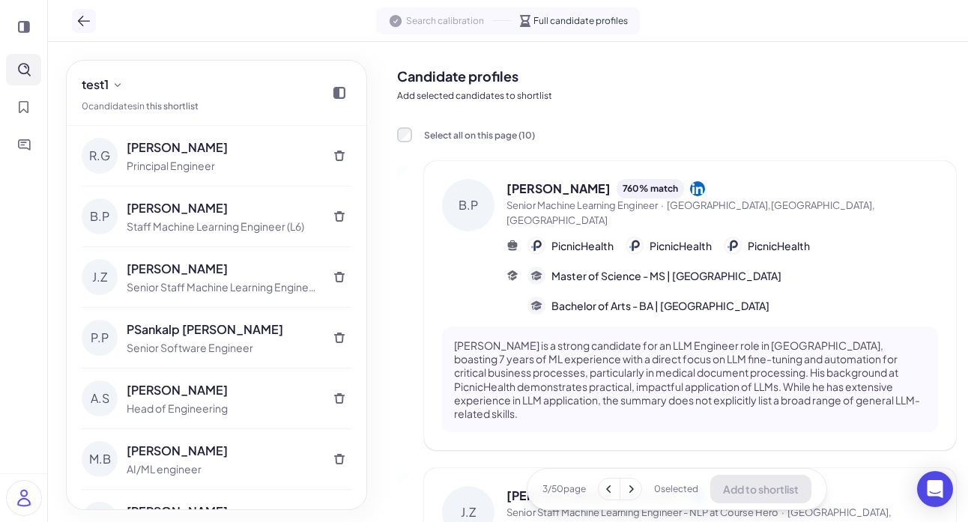
click at [80, 25] on icon at bounding box center [83, 20] width 15 height 15
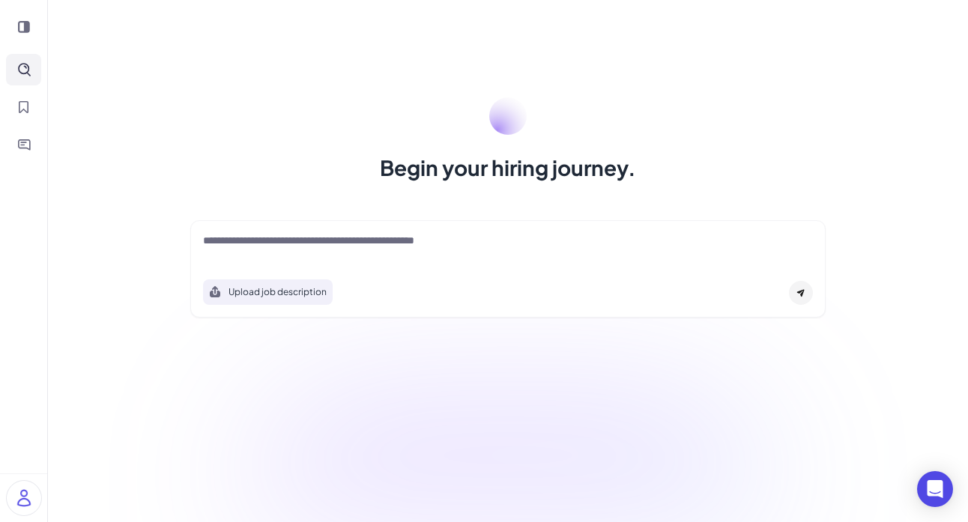
click at [244, 223] on div "Upload job description" at bounding box center [508, 268] width 636 height 97
click at [248, 268] on div "Upload job description" at bounding box center [508, 268] width 636 height 97
click at [248, 233] on textarea at bounding box center [508, 242] width 610 height 18
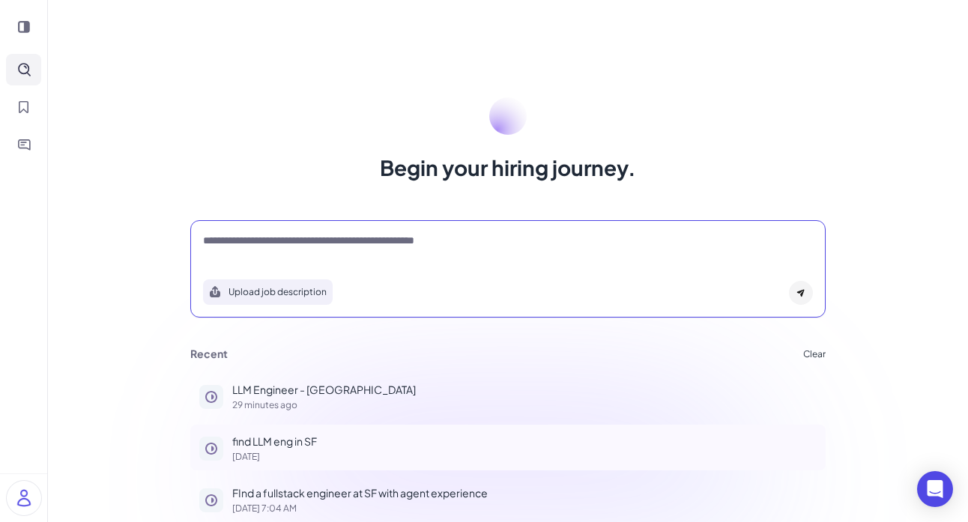
scroll to position [7, 0]
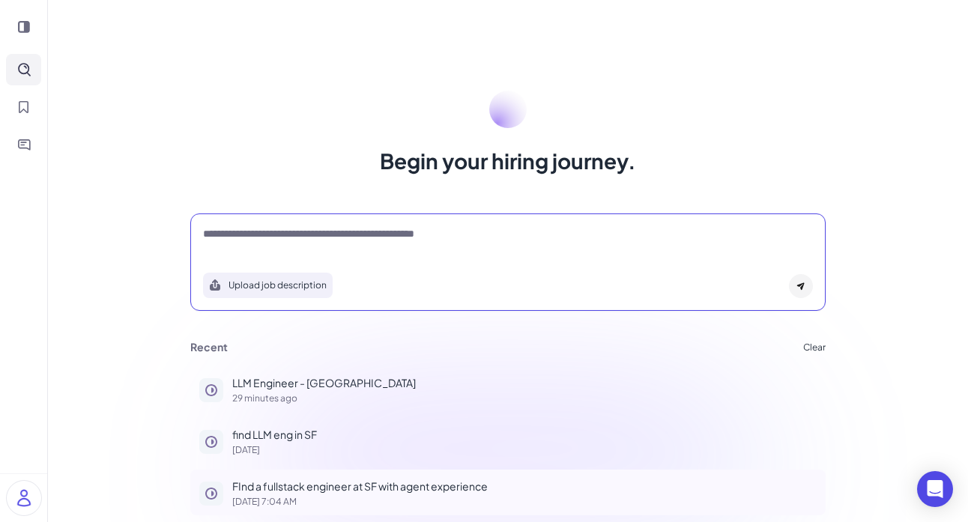
click at [308, 483] on p "FInd a fullstack engineer at SF with agent experience" at bounding box center [524, 487] width 585 height 16
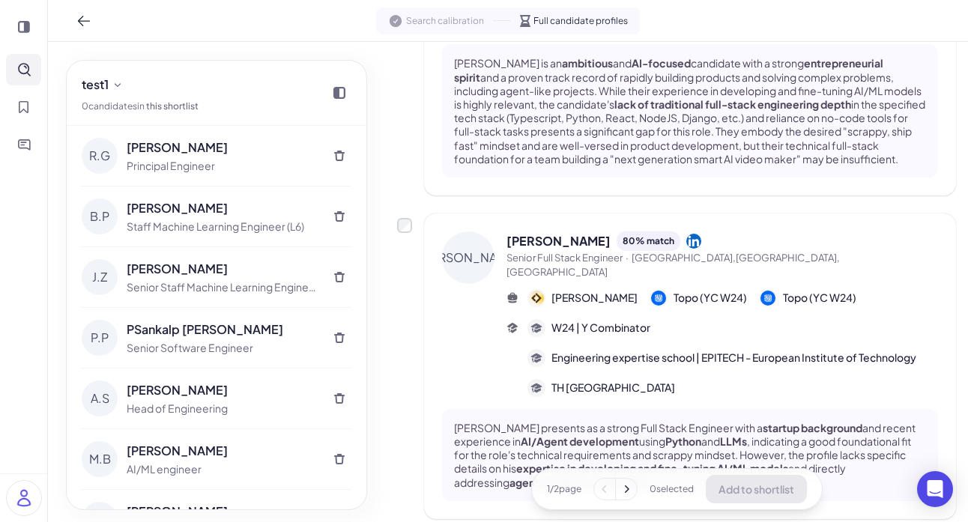
scroll to position [1801, 0]
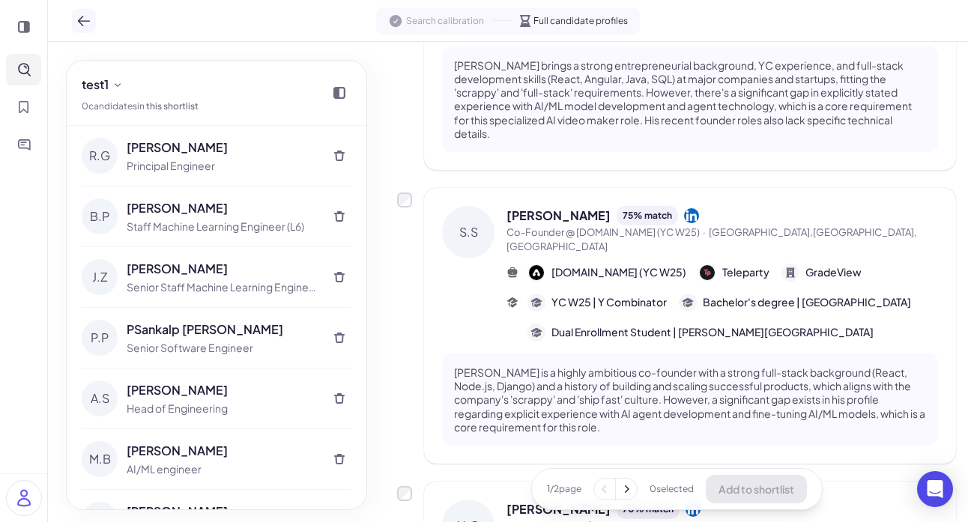
click at [86, 15] on icon at bounding box center [83, 20] width 15 height 15
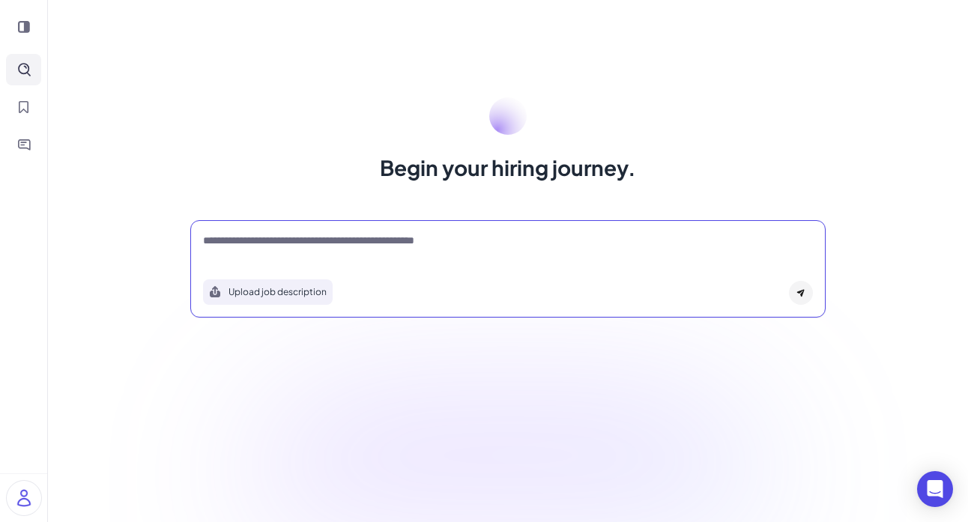
click at [441, 241] on textarea at bounding box center [508, 242] width 610 height 18
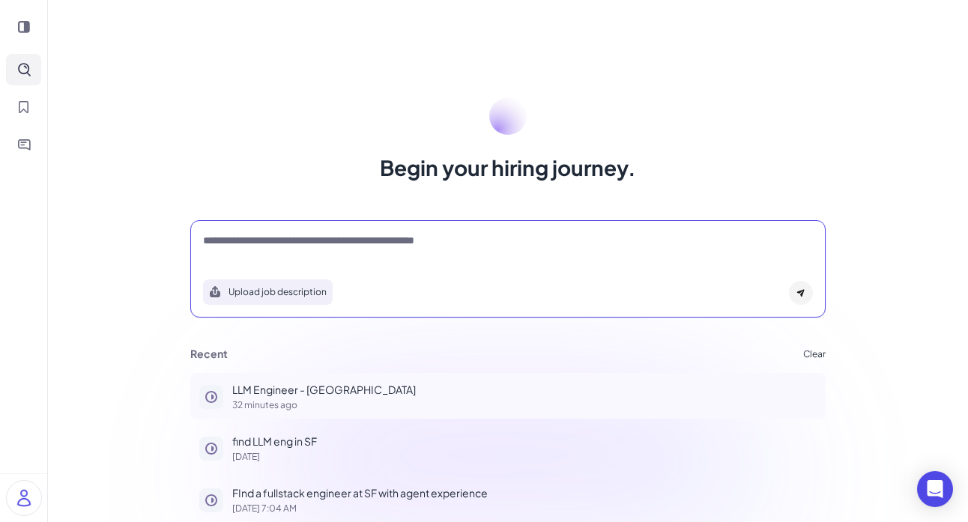
scroll to position [7, 0]
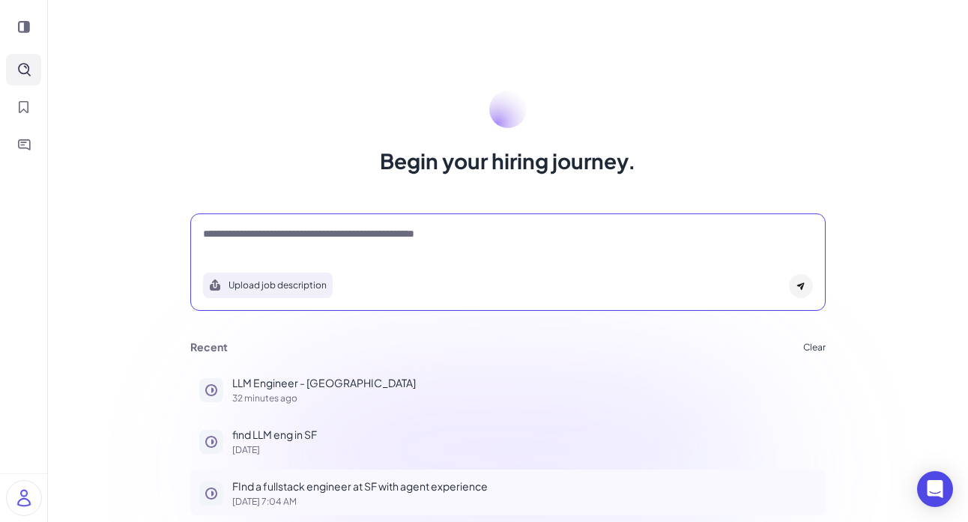
click at [347, 482] on p "FInd a fullstack engineer at SF with agent experience" at bounding box center [524, 487] width 585 height 16
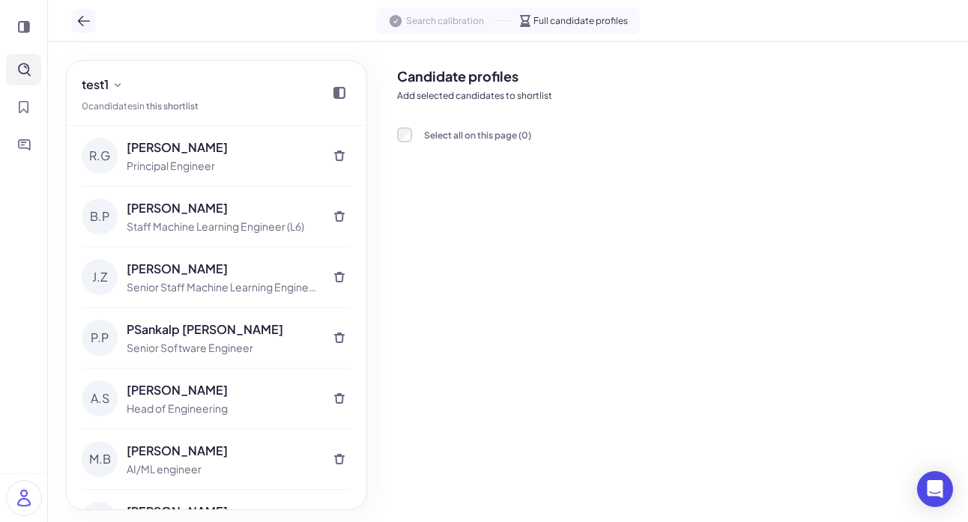
click at [85, 18] on icon at bounding box center [83, 20] width 15 height 15
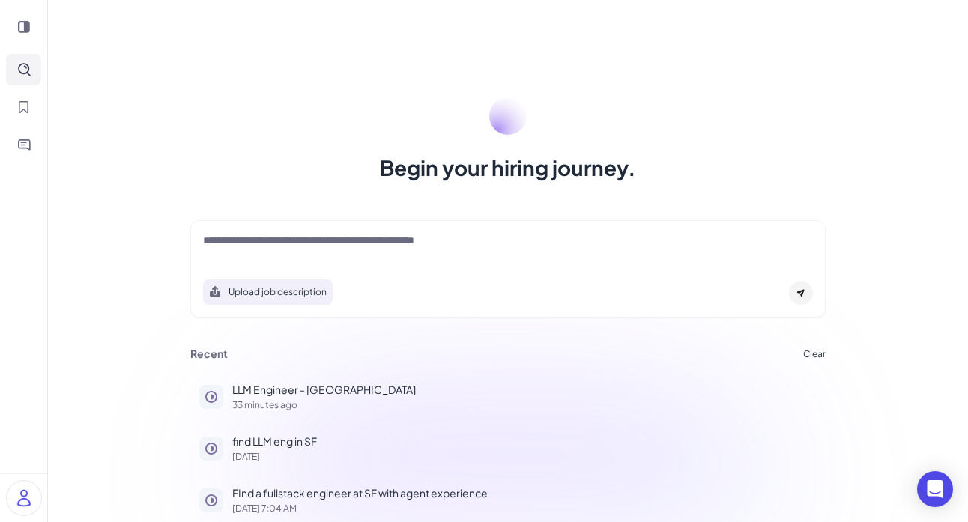
click at [297, 242] on textarea at bounding box center [508, 242] width 610 height 18
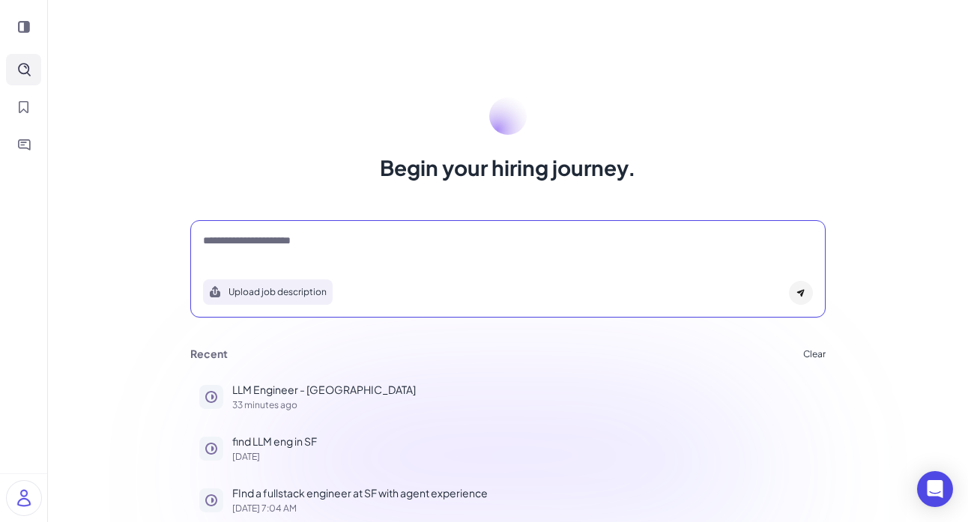
type textarea "**********"
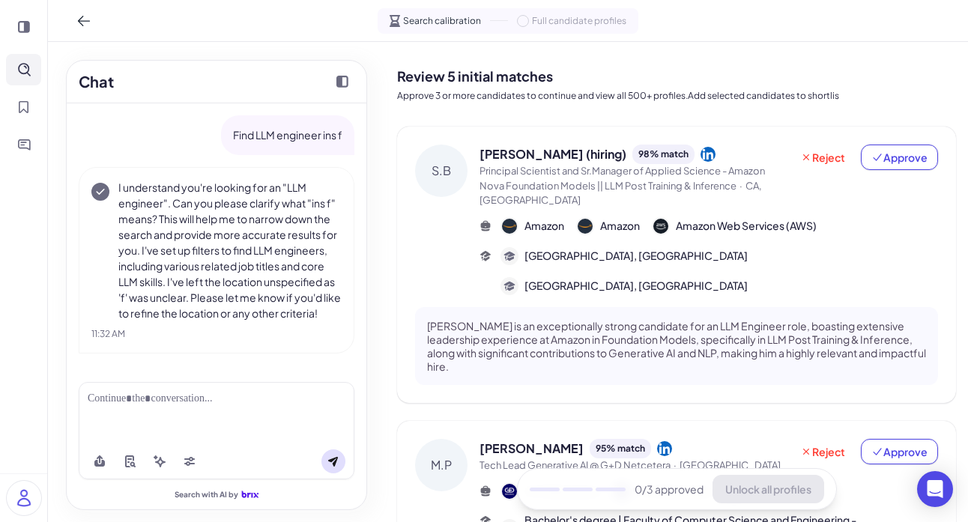
click at [189, 413] on div at bounding box center [217, 412] width 276 height 61
click at [187, 396] on div at bounding box center [217, 399] width 258 height 16
click at [186, 467] on icon at bounding box center [190, 462] width 12 height 12
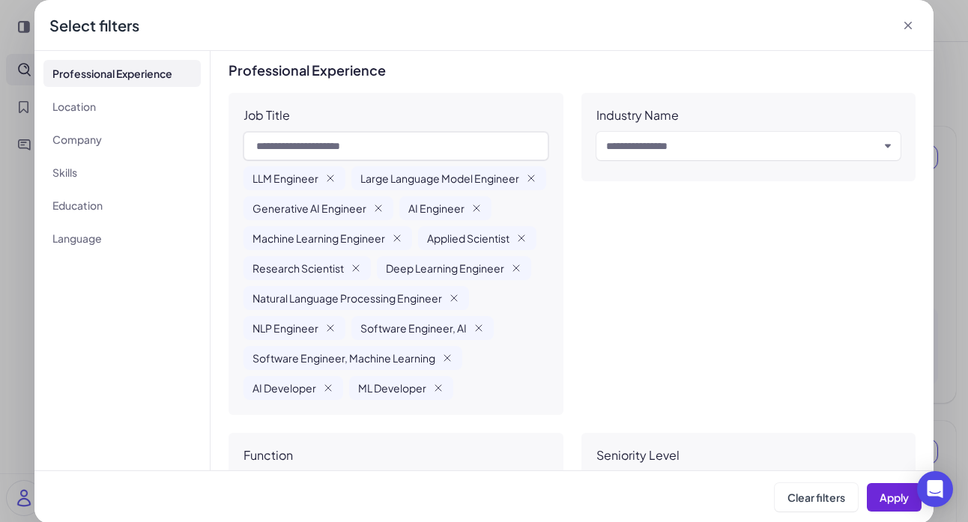
click at [864, 23] on icon at bounding box center [908, 25] width 15 height 15
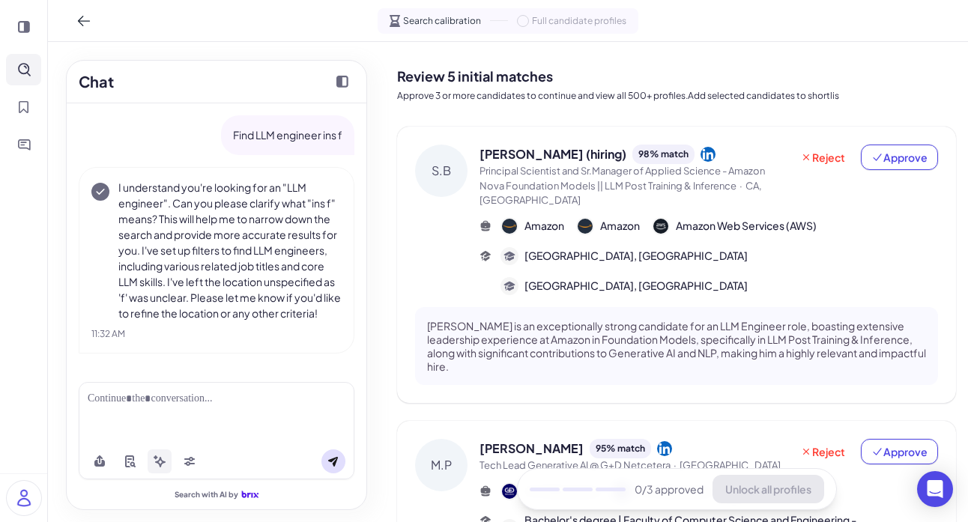
click at [157, 465] on icon at bounding box center [160, 462] width 12 height 12
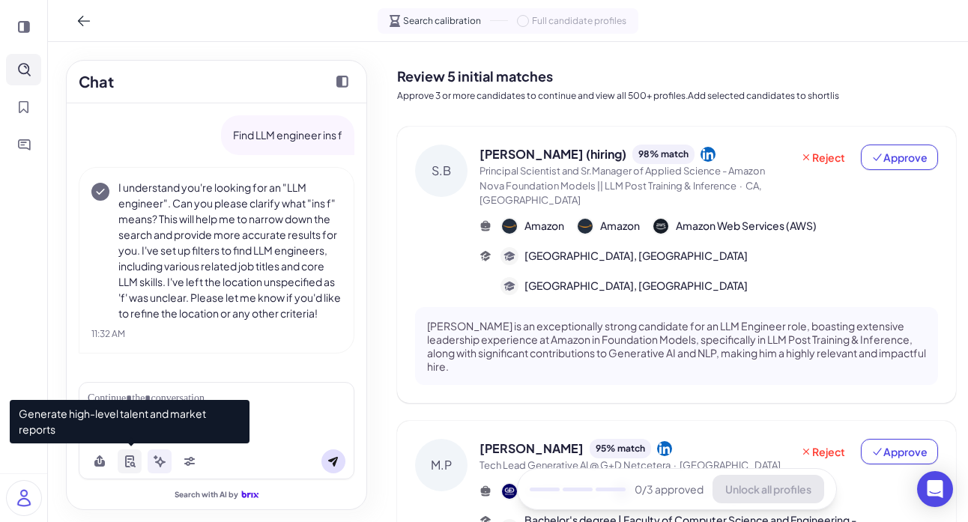
click at [136, 463] on button at bounding box center [130, 462] width 24 height 24
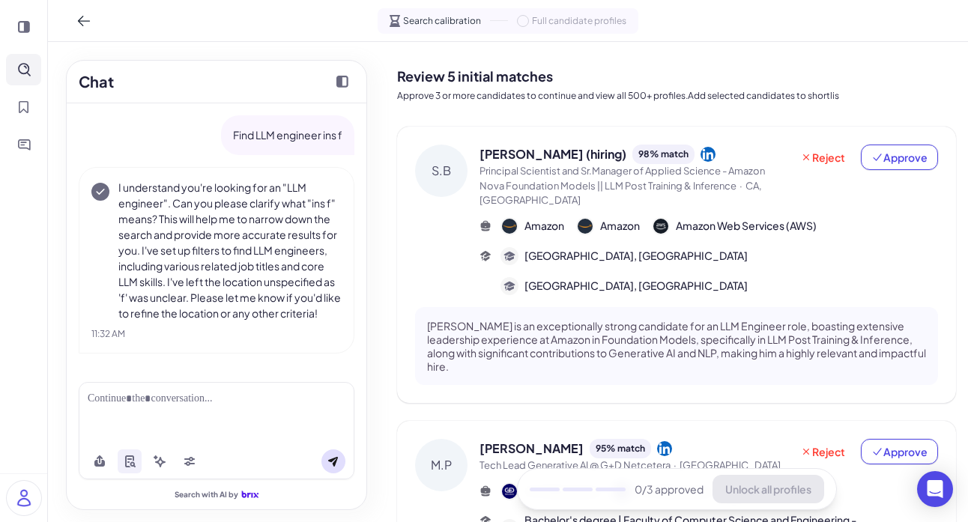
click at [101, 477] on div at bounding box center [217, 462] width 276 height 36
click at [101, 466] on icon at bounding box center [99, 463] width 10 height 7
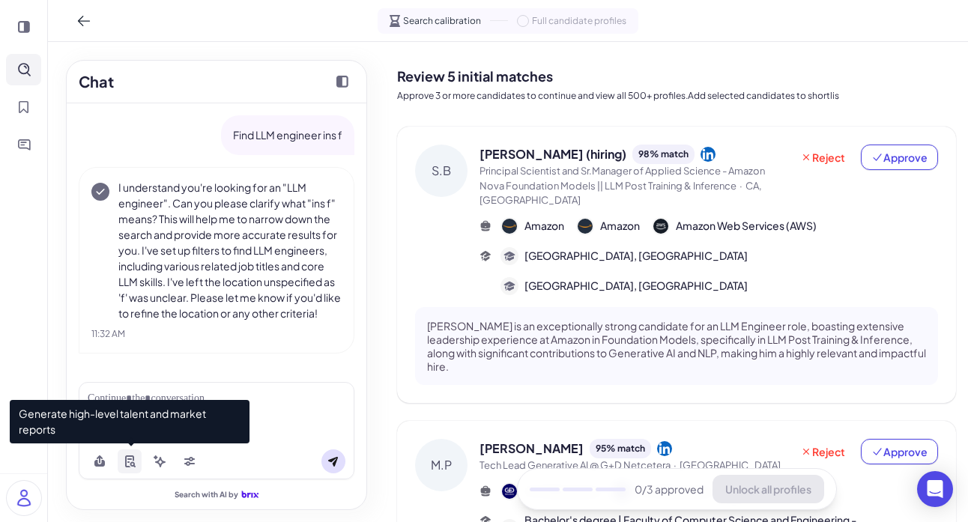
click at [133, 457] on icon at bounding box center [129, 462] width 9 height 12
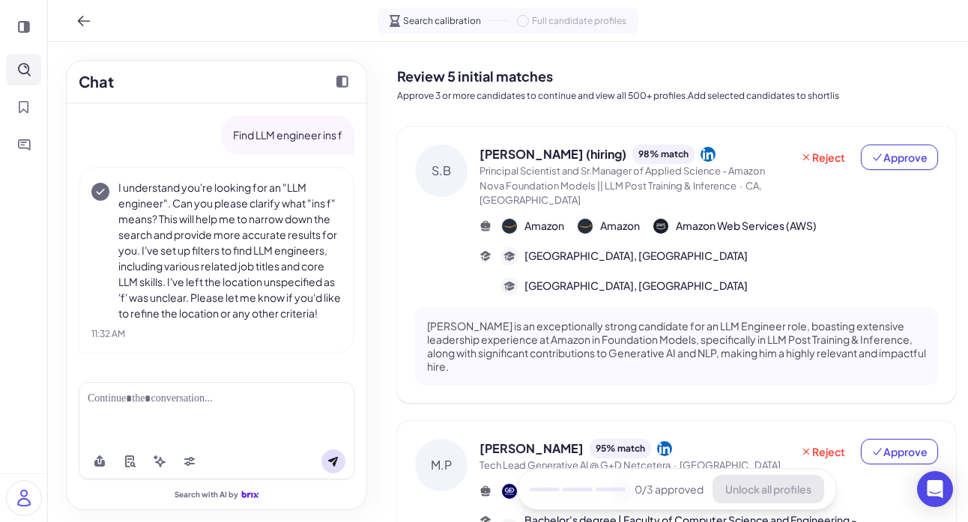
click at [279, 411] on div at bounding box center [217, 412] width 276 height 61
click at [279, 403] on div at bounding box center [217, 399] width 258 height 16
click at [546, 79] on h2 "Review 5 initial matches" at bounding box center [676, 76] width 559 height 20
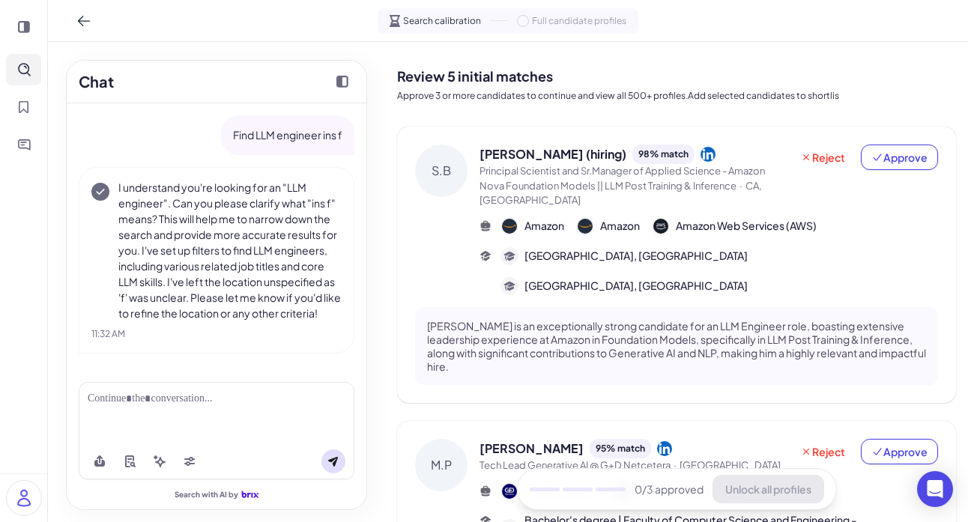
click at [621, 85] on h2 "Review 5 initial matches" at bounding box center [676, 76] width 559 height 20
click at [24, 130] on button "Inbox" at bounding box center [23, 144] width 35 height 31
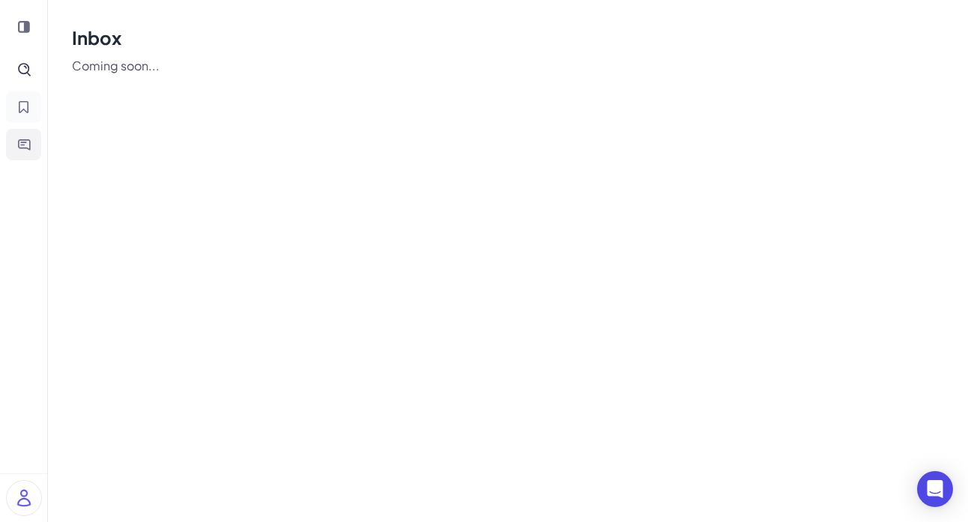
click at [23, 117] on button "Shortlist" at bounding box center [23, 106] width 35 height 31
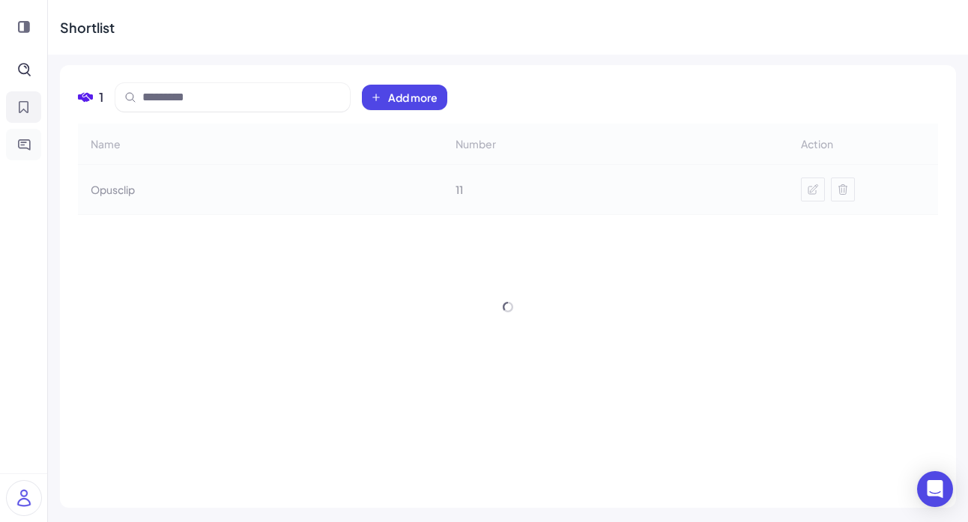
click at [35, 148] on button "Inbox" at bounding box center [23, 144] width 35 height 31
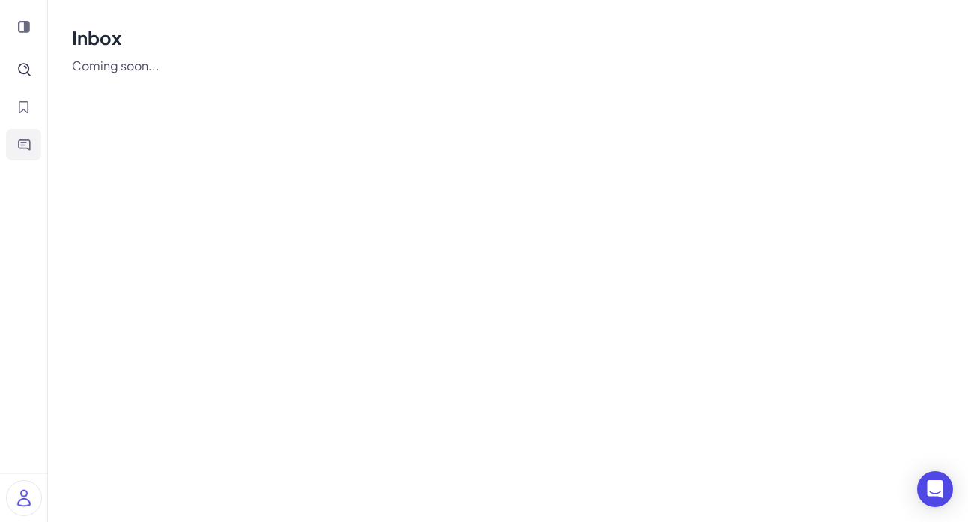
click at [135, 67] on p "Coming soon..." at bounding box center [508, 66] width 872 height 18
click at [29, 107] on icon "Shortlist" at bounding box center [23, 106] width 13 height 13
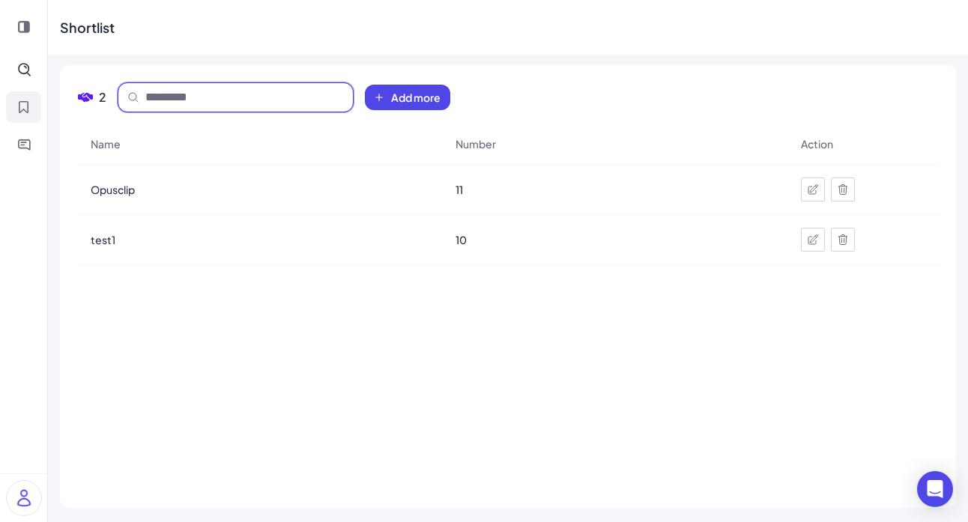
click at [210, 100] on input at bounding box center [244, 97] width 199 height 18
click at [112, 23] on div "Shortlist" at bounding box center [87, 27] width 55 height 20
click at [113, 187] on span "Opusclip" at bounding box center [113, 189] width 44 height 15
